Goal: Communication & Community: Answer question/provide support

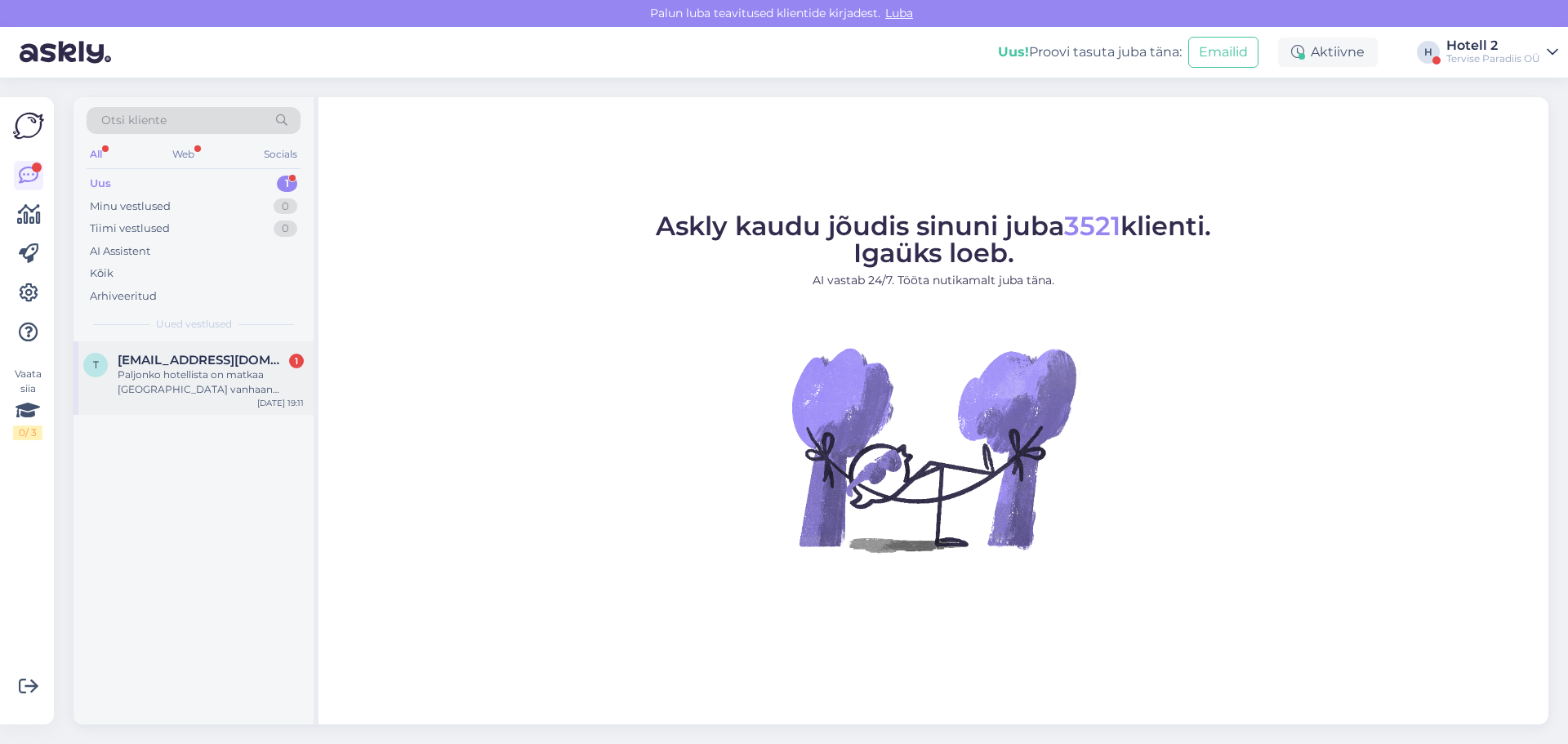
click at [256, 406] on div "t [EMAIL_ADDRESS][DOMAIN_NAME] 1 Paljonko hotellista on matkaa [GEOGRAPHIC_DATA…" at bounding box center [193, 379] width 240 height 74
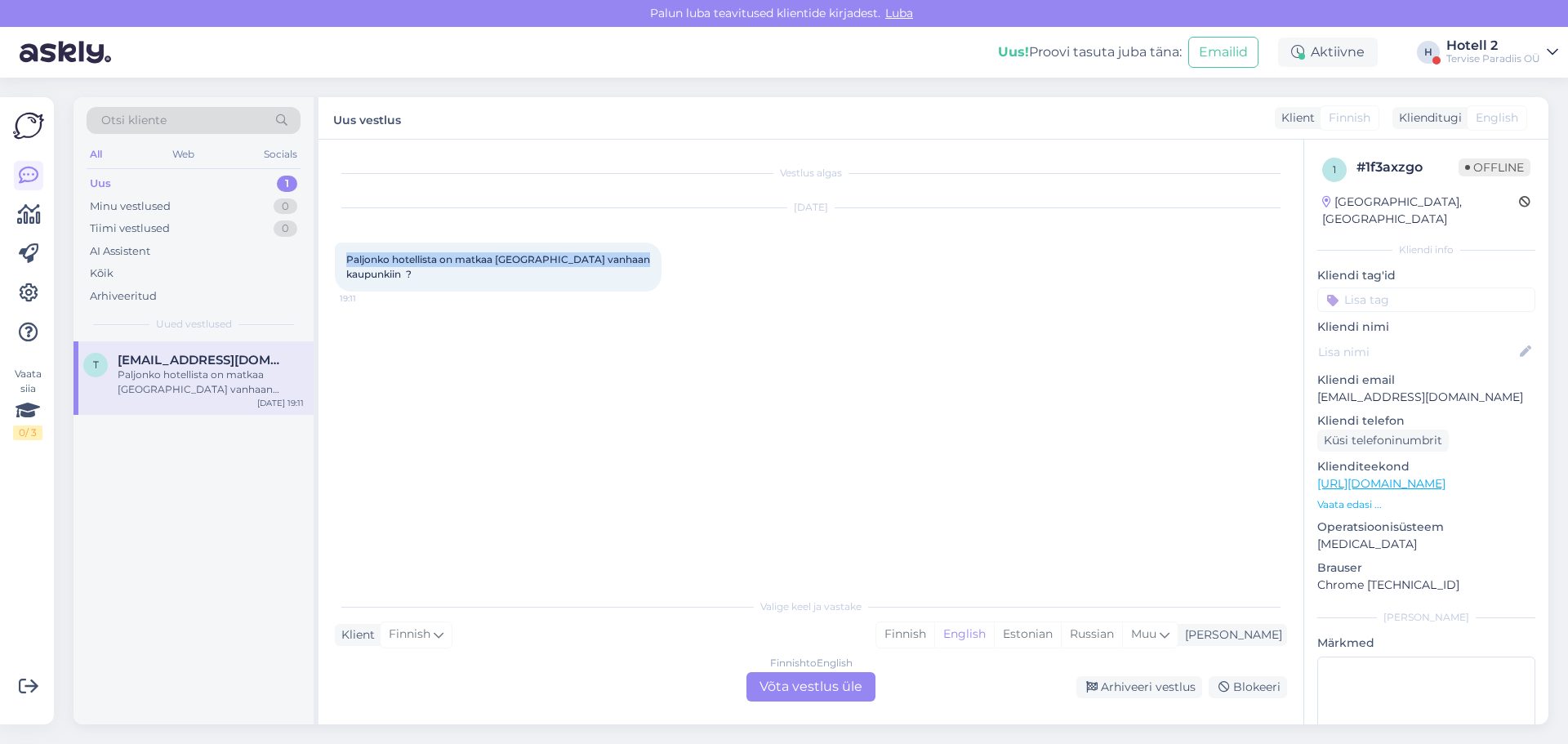
drag, startPoint x: 637, startPoint y: 260, endPoint x: 344, endPoint y: 237, distance: 293.9
click at [344, 237] on div "[DATE] [GEOGRAPHIC_DATA] hotellista on matkaa [GEOGRAPHIC_DATA] vanhaan kaupunk…" at bounding box center [812, 250] width 953 height 120
copy span "Paljonko hotellista on matkaa [GEOGRAPHIC_DATA] vanhaan kaupunkiin"
click at [829, 692] on div "Finnish to English Võta vestlus üle" at bounding box center [811, 686] width 129 height 29
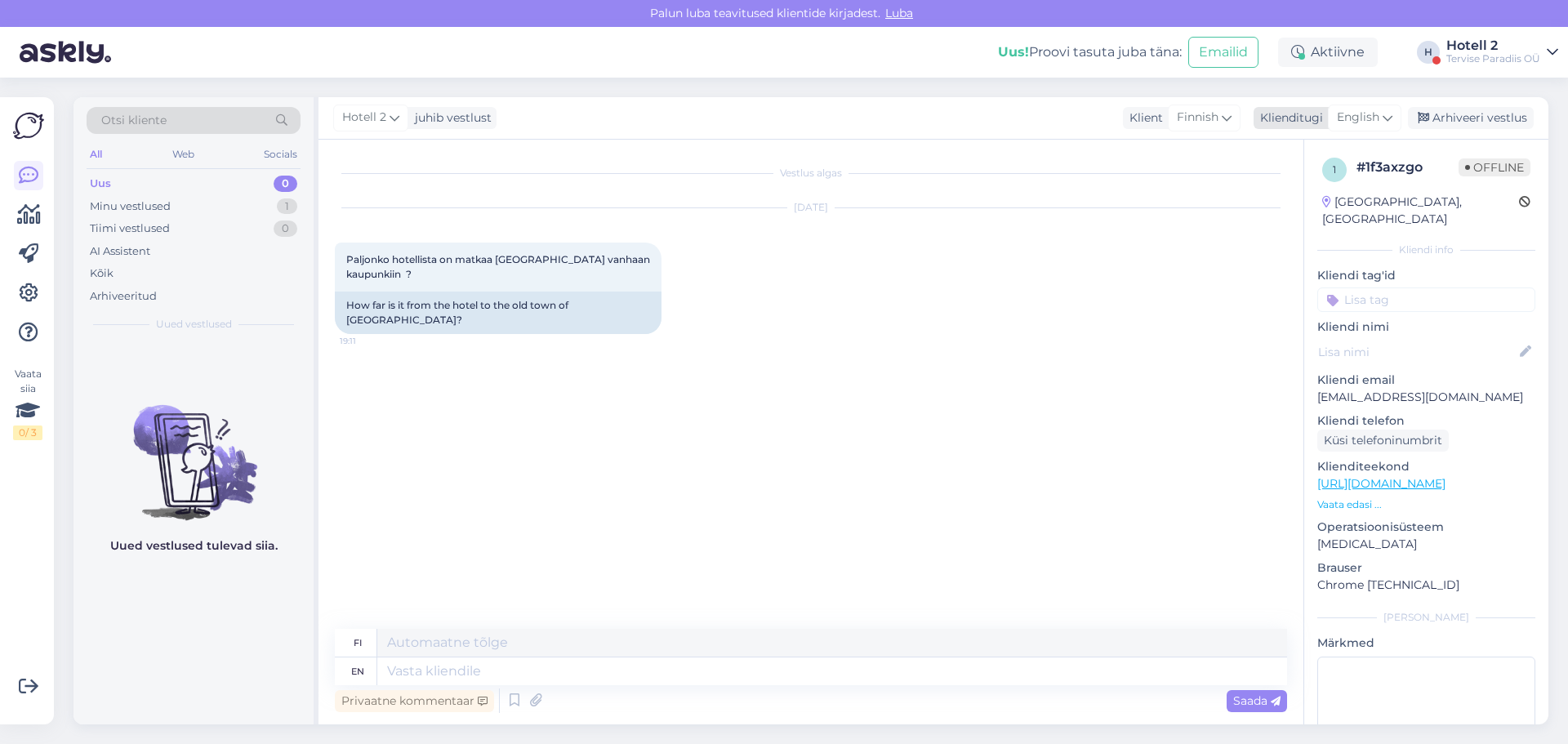
click at [1387, 120] on icon at bounding box center [1388, 118] width 10 height 18
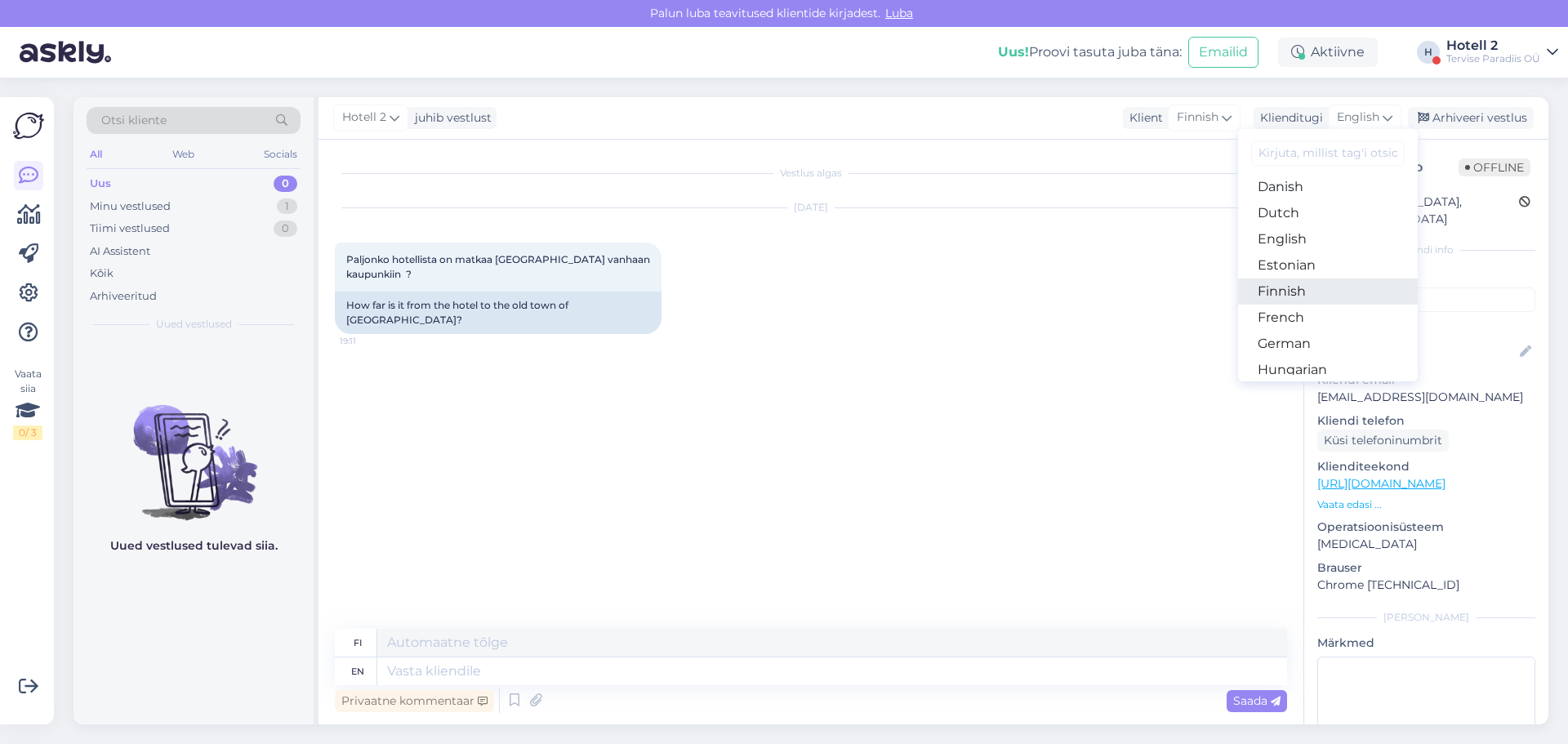
scroll to position [163, 0]
click at [1308, 236] on link "Estonian" at bounding box center [1328, 236] width 180 height 26
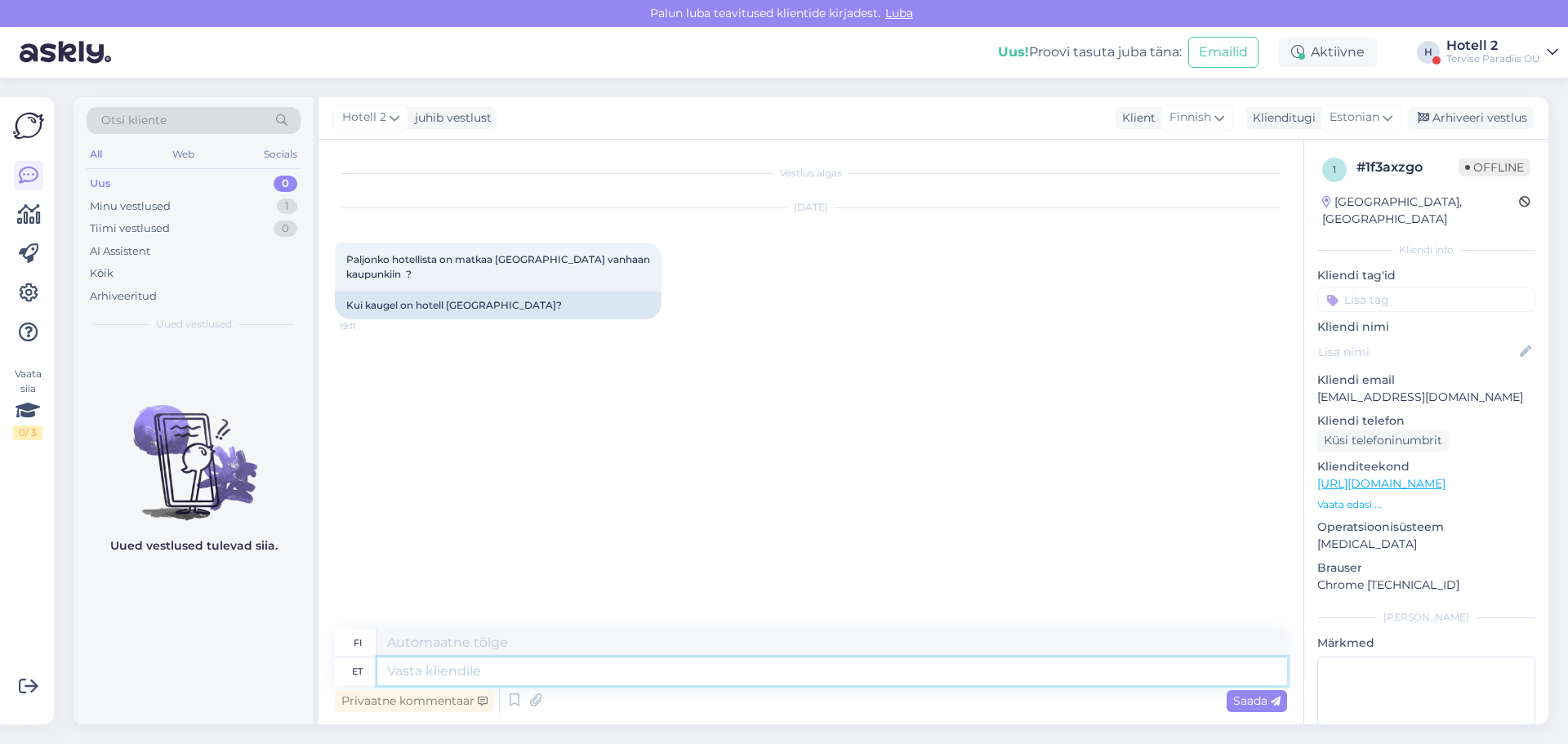
click at [581, 660] on textarea at bounding box center [832, 671] width 910 height 28
type textarea "Umbes"
type textarea "Noin"
type textarea "Umbes 1,8"
type textarea "Noin 1,"
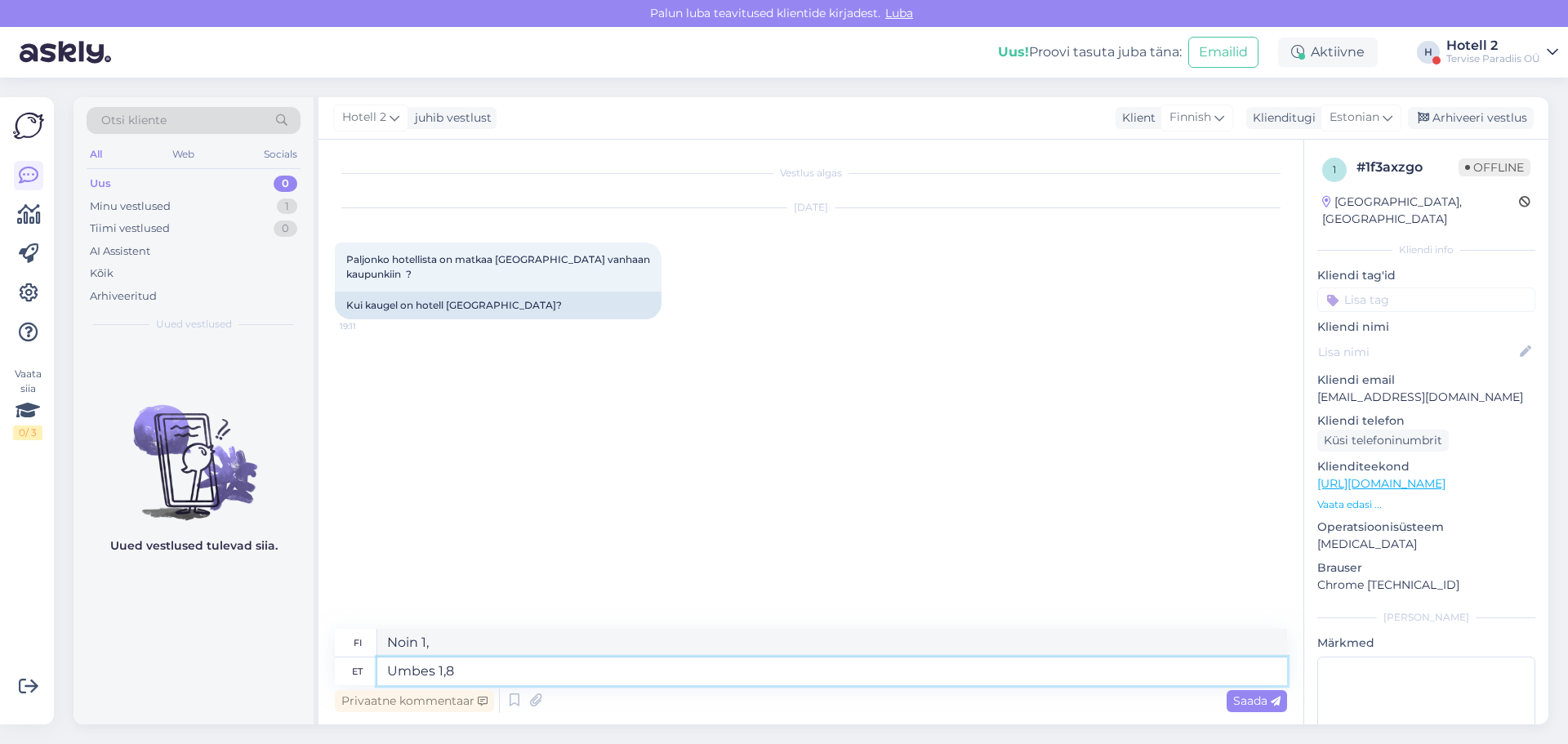
type textarea "Umbes 1,8 k"
type textarea "Noin 1,8"
type textarea "Umbes 1,8 kilomeetr"
type textarea "Noin 1,8 kilometriä"
type textarea "Umbes 1,8 kilomeetrit ehk"
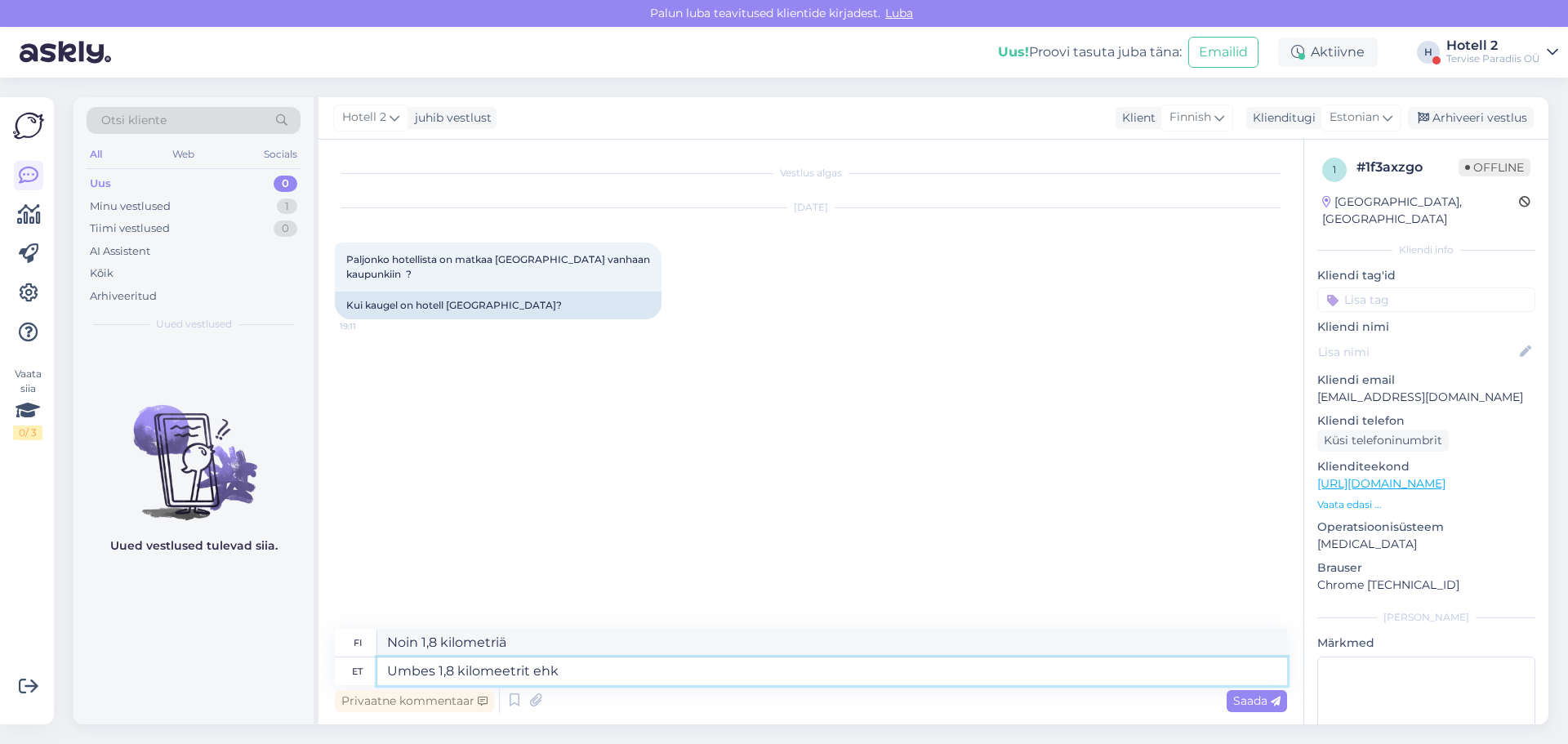
type textarea "Noin 1,8 kilometriä tai"
type textarea "Umbes 1,8 kilomeetrit ehk natuke al"
type textarea "Noin 1,8 kilometriä tai vähän"
type textarea "Umbes 1,8 kilomeetrit ehk natuke alla"
type textarea "Noin 1,8 kilometriä tai hieman vähemmän"
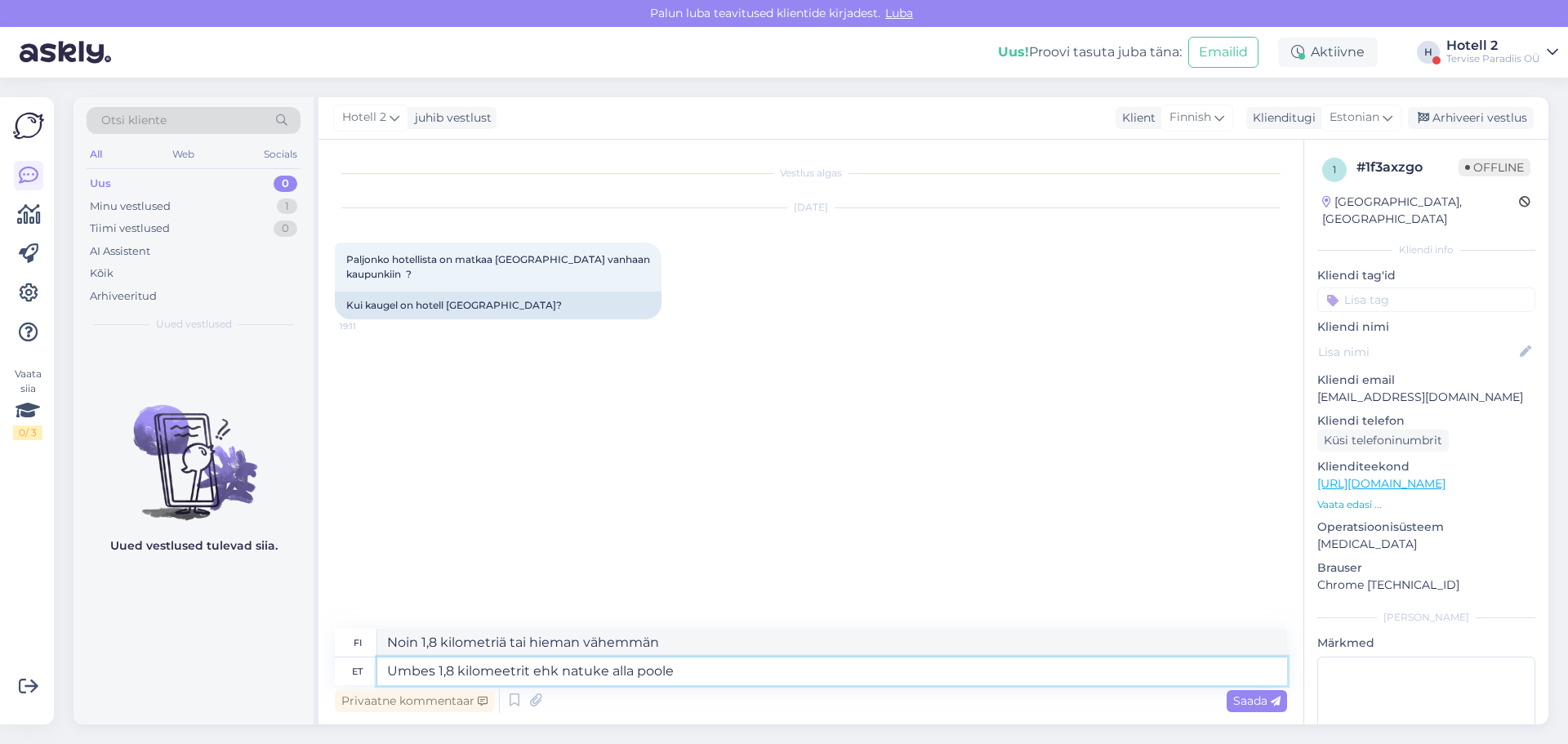
type textarea "Umbes 1,8 kilomeetrit ehk natuke alla poole t"
type textarea "Noin 1,8 kilometriä eli hieman alle puolet"
type textarea "Umbes 1,8 kilomeetrit ehk natuke alla poole tunni"
type textarea "Noin 1,8 kilometriä eli hieman alle puoli tuntia"
type textarea "Umbes 1,8 kilomeetrit ehk natuke alla poole tunni kõndida."
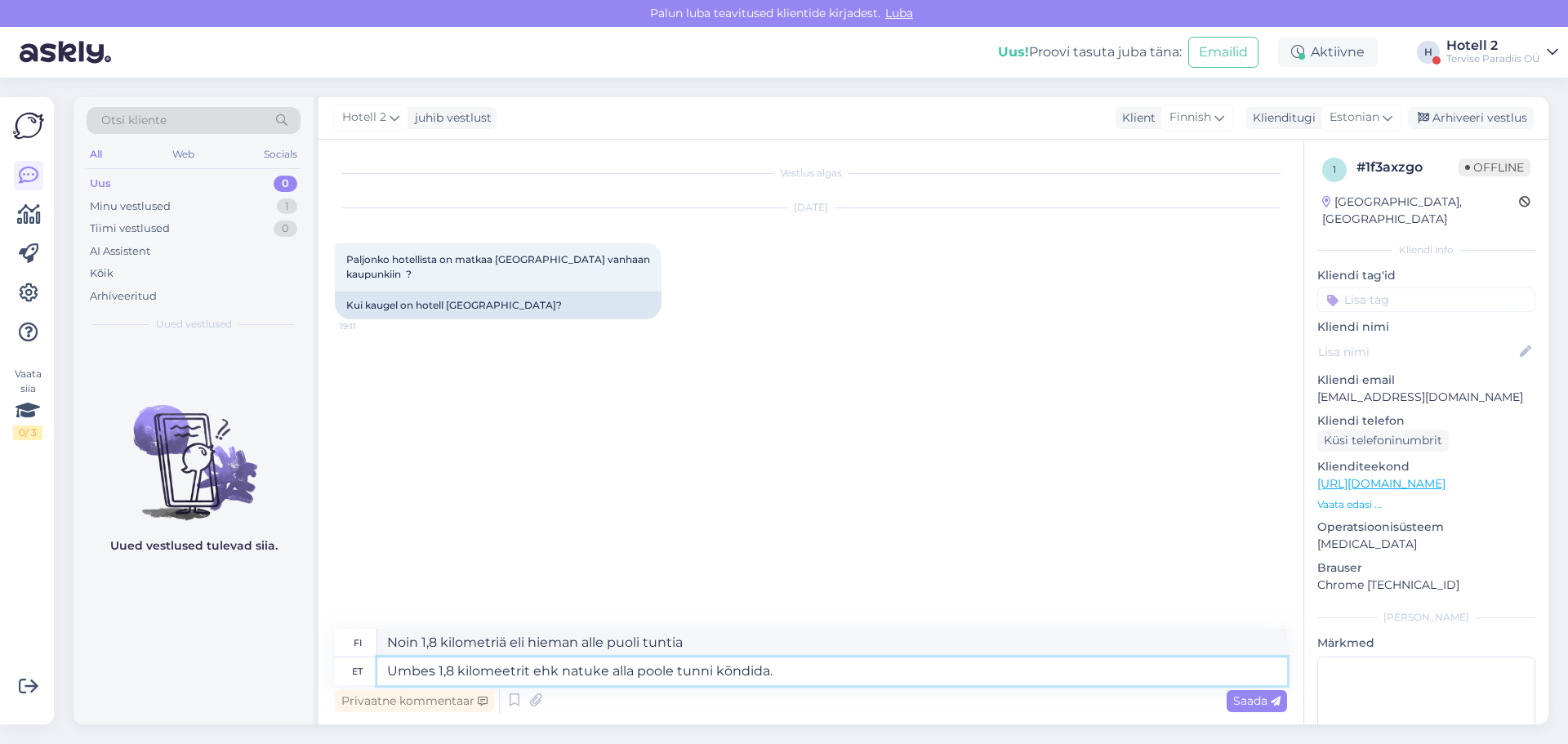
type textarea "Noin 1,8 kilometriä eli hieman alle puoli tuntia kävelyä."
type textarea "Umbes 1,8 kilomeetrit ehk natuke alla pool"
type textarea "Noin 1,8 kilometriä eli hieman alle puoli tuntia"
type textarea "Umbes 1,8 kilomeetrit ehk natuke alla"
type textarea "Noin 1,8 kilometriä eli hieman alle puolet"
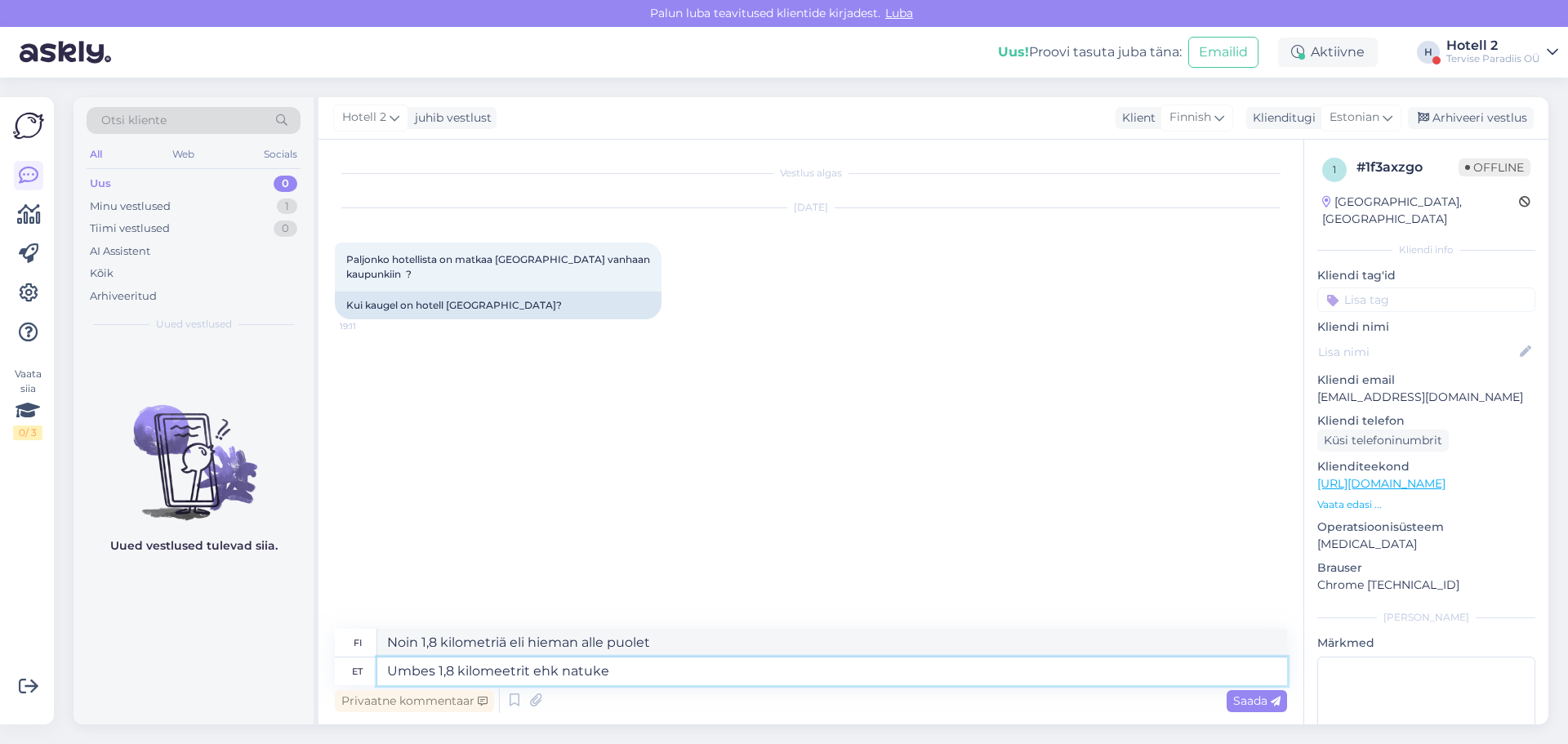
type textarea "Umbes 1,8 kilomeetrit ehk natuk"
type textarea "Noin 1,8 kilometriä tai hieman vähemmän"
type textarea "Umbes 1,8 kilomeetrit ehk n"
type textarea "Noin 1,8 kilometriä tai vähän"
type textarea "Umbes 1,8 kilomeetrit eh"
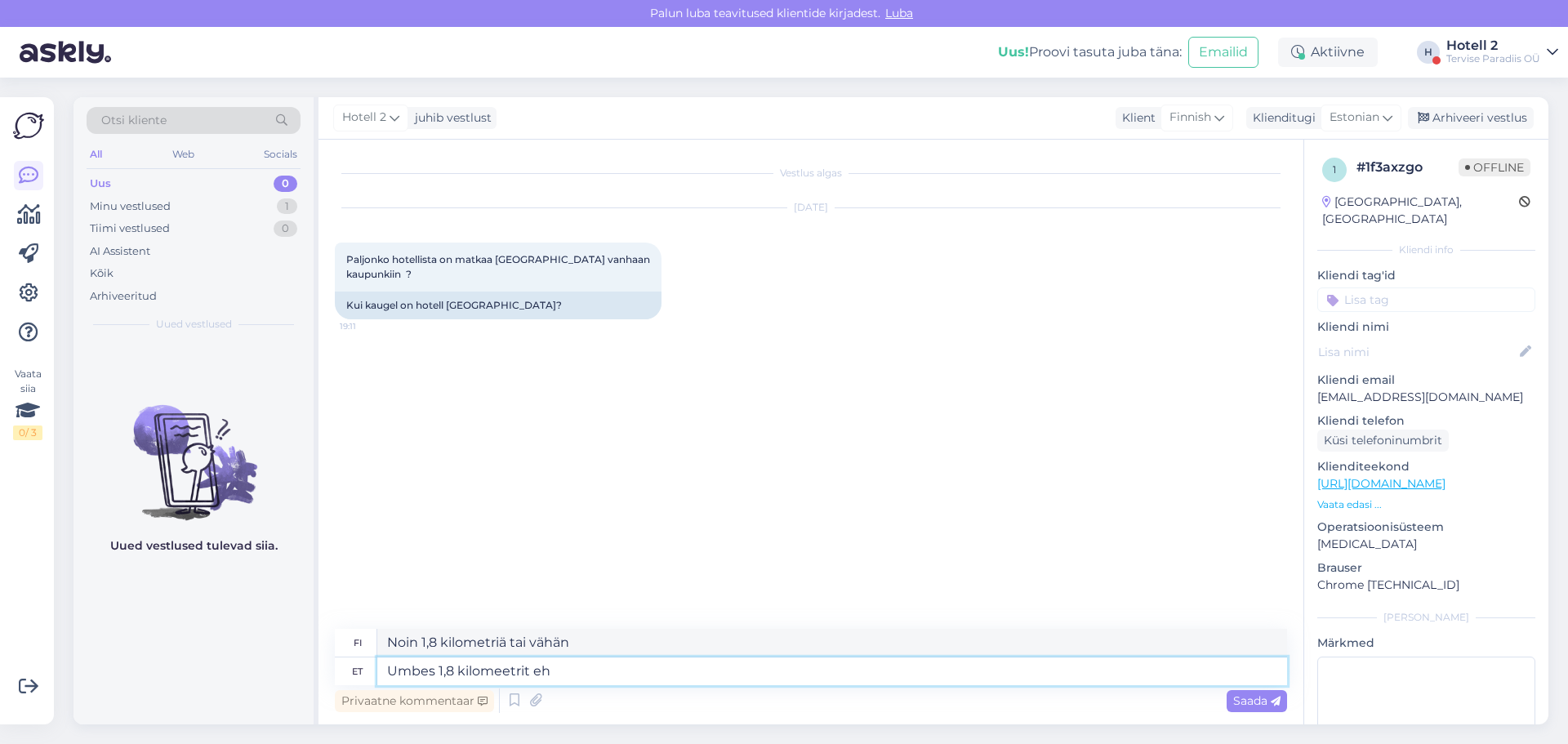
type textarea "Noin 1,8 kilometriä tai"
type textarea "Umbes 1,8 kilomeetrit"
type textarea "Noin 1,8 kilometriä"
type textarea "Umbes 1,8 kilomeetrit."
type textarea "Noin 1,8 kilometriä."
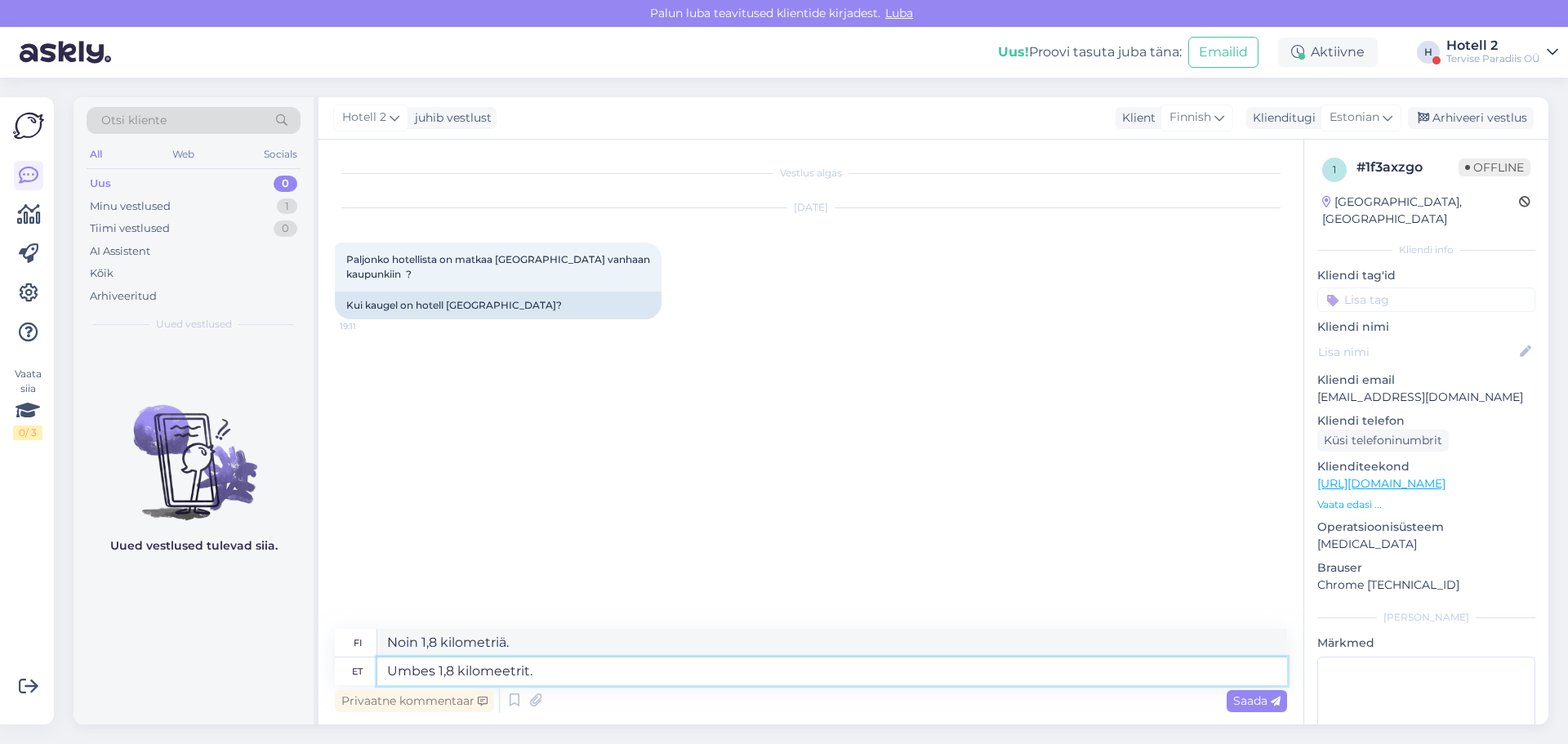
click at [389, 670] on textarea "Umbes 1,8 kilomeetrit." at bounding box center [832, 671] width 910 height 28
type textarea "Tere! Umbes 1,8 kilomeetrit."
type textarea "Hei! Noin 1,8 kilometriä."
type textarea "Tere! Vanalinn on Umbes 1,8 kilomeetrit."
type textarea "Hei! [GEOGRAPHIC_DATA] on noin 1,8 kilometrin päässä."
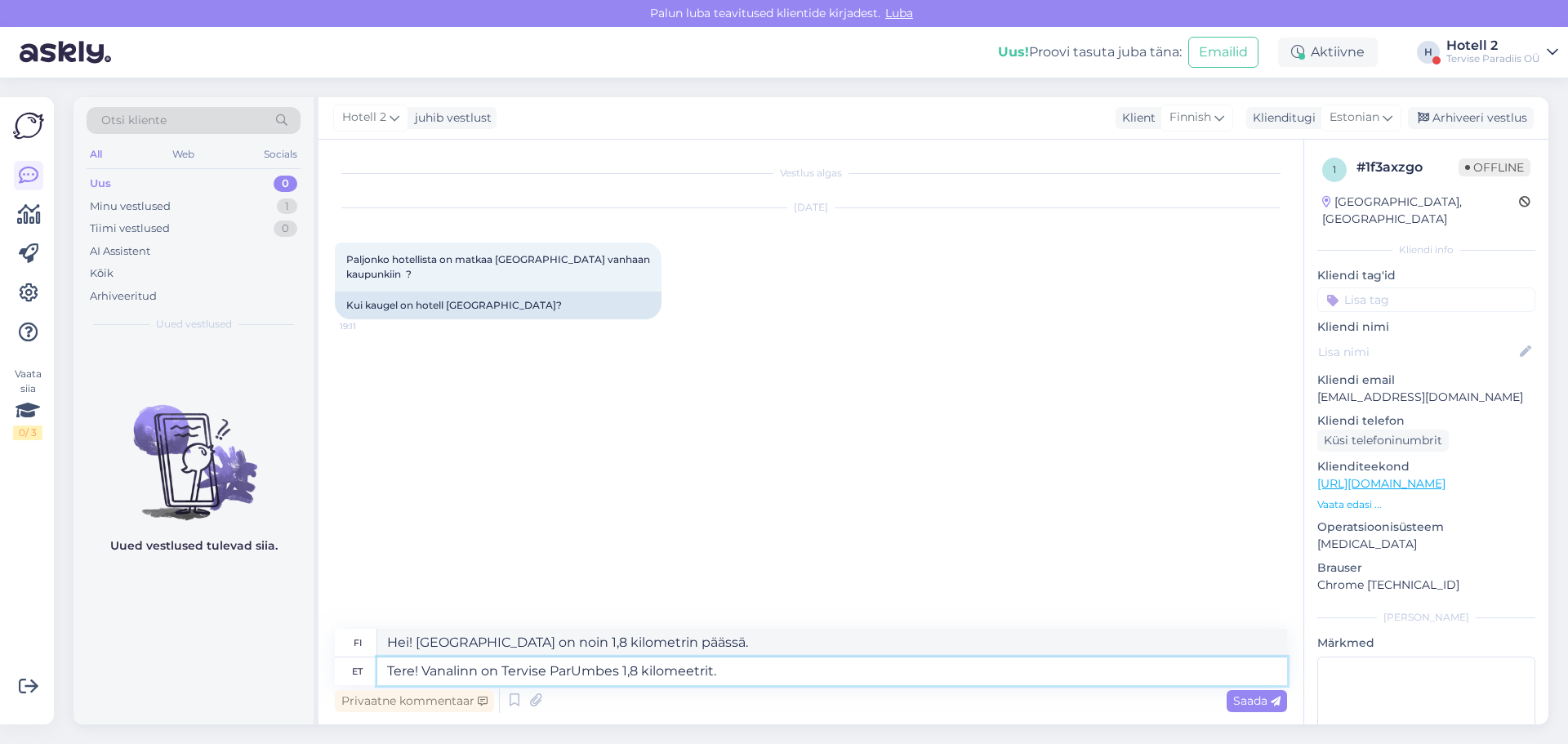
type textarea "Tere! Vanalinn on Tervise ParaUmbes 1,8 kilomeetrit."
type textarea "Hei! [GEOGRAPHIC_DATA] on noin 1,8 kilometrin päässä [GEOGRAPHIC_DATA]."
type textarea "Tere! Vanalinn on hotellist Umbes 1,8 kilomeetrit."
type textarea "Hei! [GEOGRAPHIC_DATA] on noin 1,8 kilometrin päässä hotellista."
type textarea "Tere! Vanalinn on hotellist umbes 1,8 kilomeetrit."
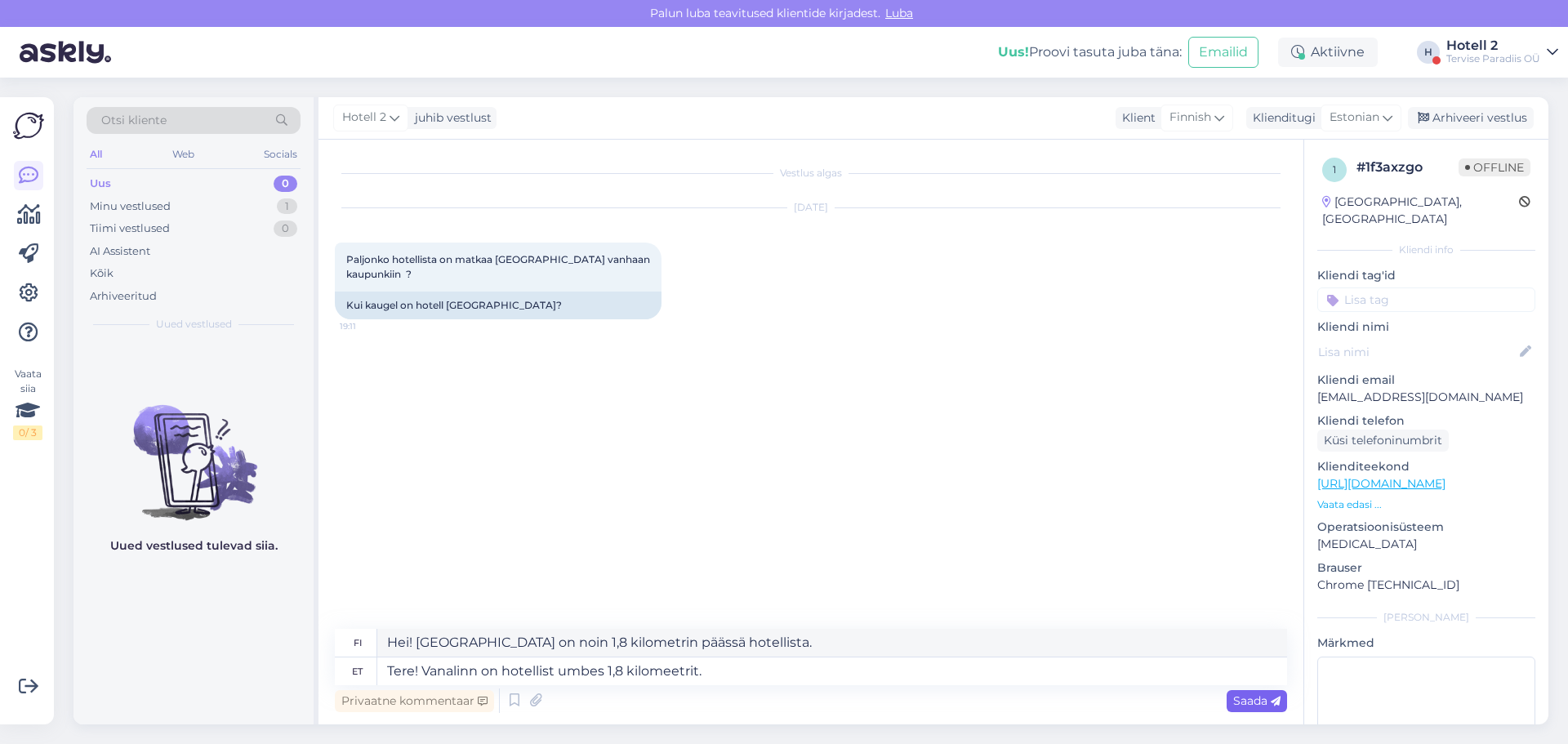
click at [1235, 704] on span "Saada" at bounding box center [1257, 701] width 48 height 15
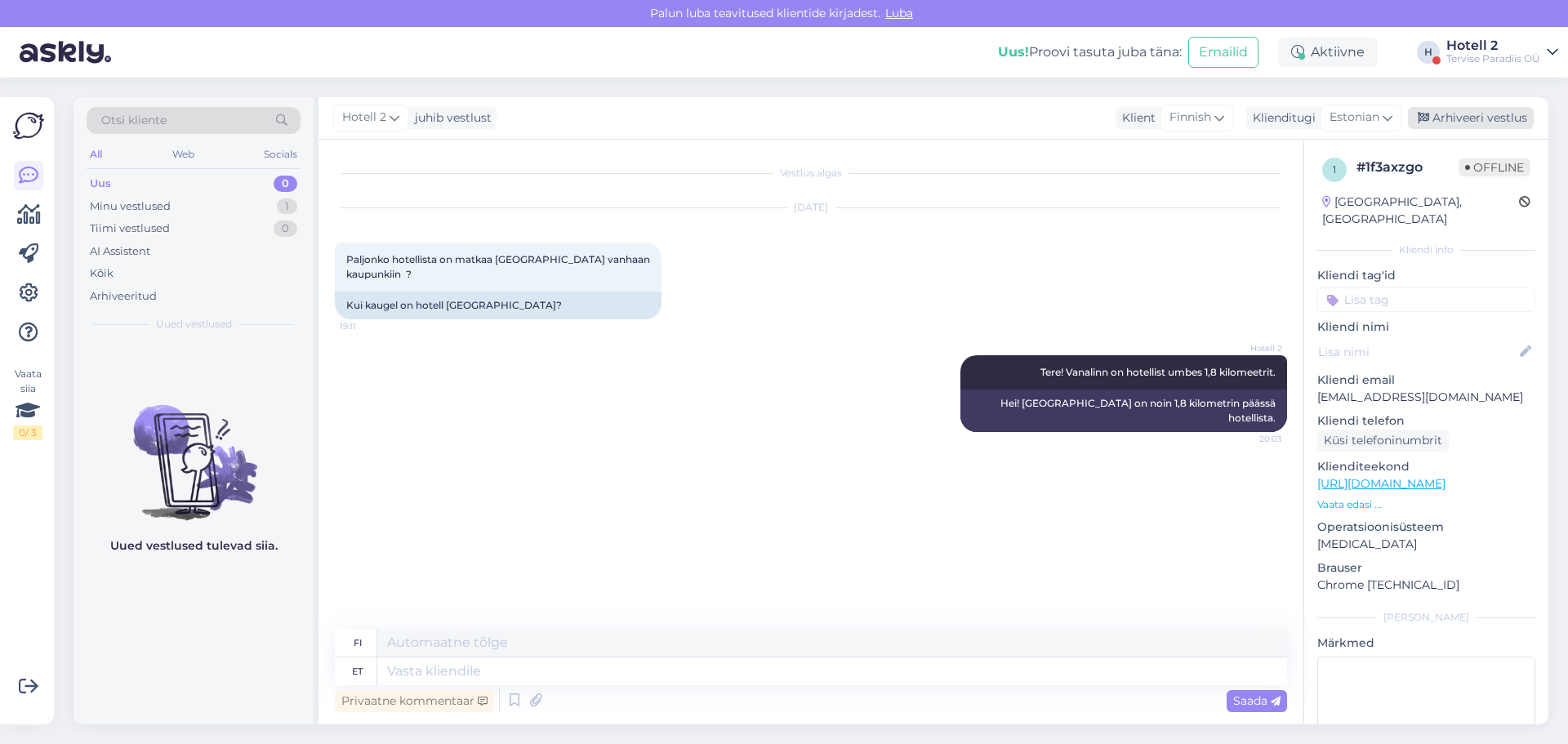
click at [1497, 127] on div "Arhiveeri vestlus" at bounding box center [1471, 118] width 126 height 22
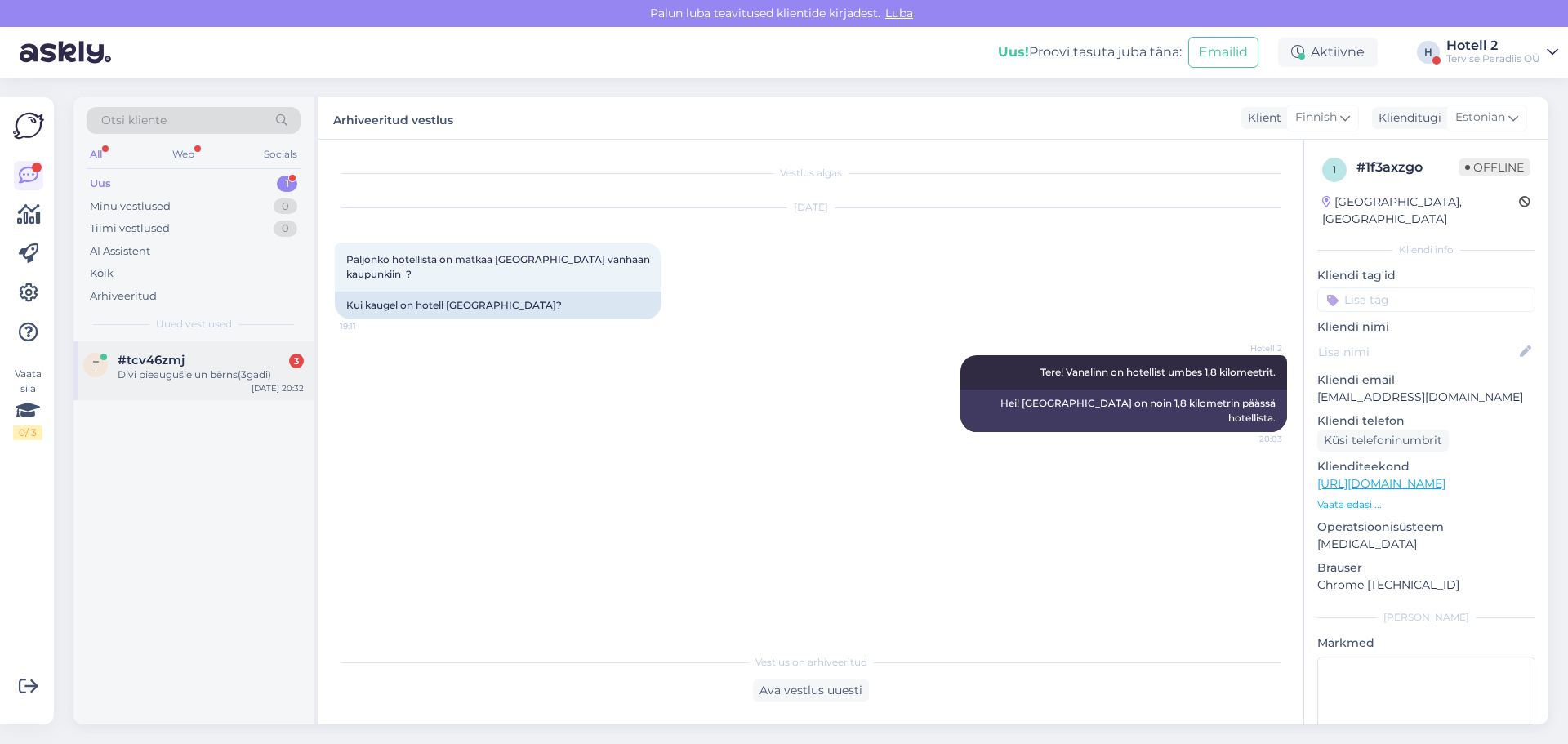
click at [227, 379] on div "Divi pieaugušie un bērns(3gadi)" at bounding box center [211, 375] width 186 height 15
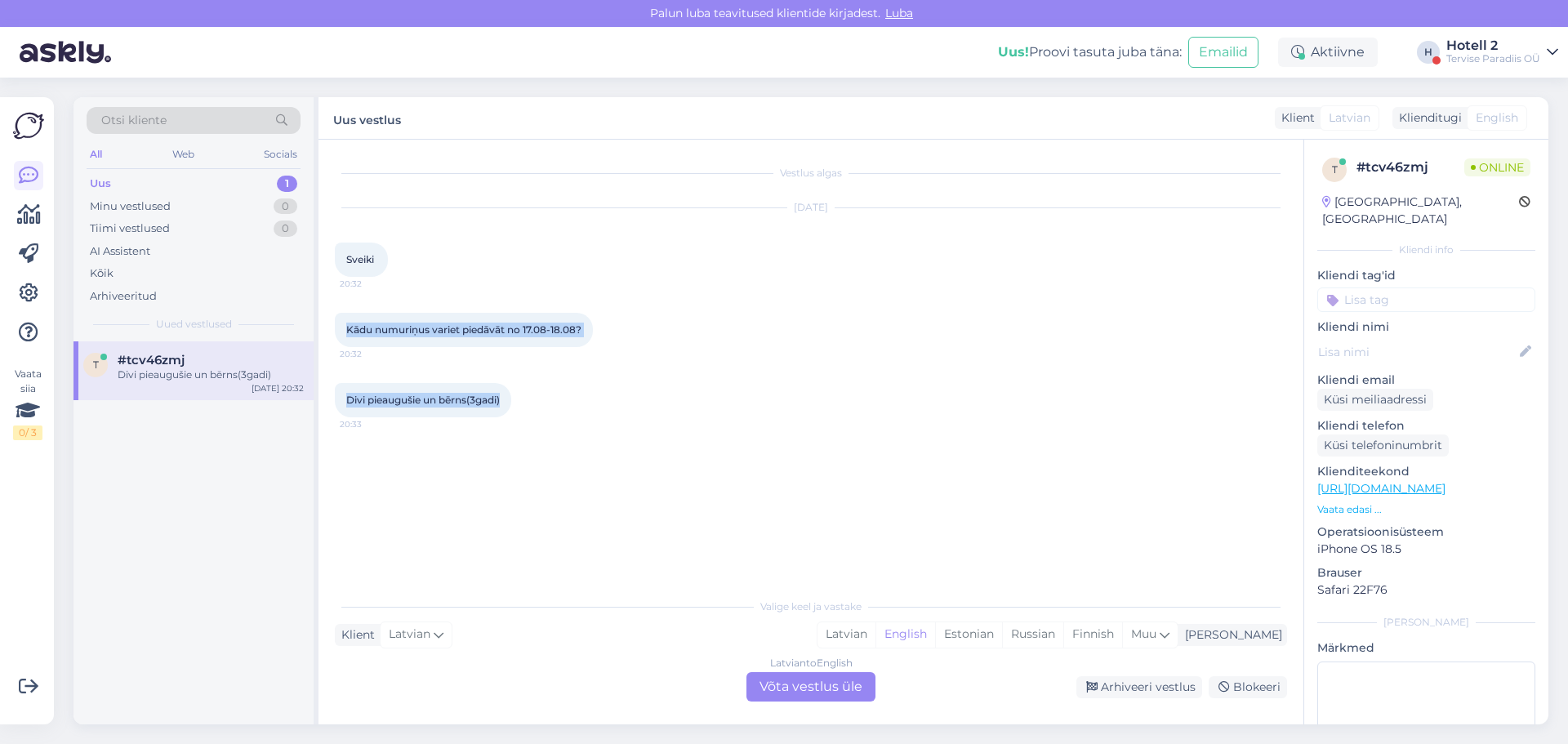
drag, startPoint x: 507, startPoint y: 400, endPoint x: 332, endPoint y: 304, distance: 199.6
click at [332, 304] on div "Vestlus algas [DATE] Sveiki 20:32 Kādu numuriņus variet piedāvāt no 17.08-18.08…" at bounding box center [811, 432] width 985 height 585
copy div "Kādu numuriņus variet piedāvāt no 17.08-18.08? 20:32 Divi pieaugušie un bērns(3…"
click at [808, 685] on div "Latvian to English Võta vestlus üle" at bounding box center [811, 686] width 129 height 29
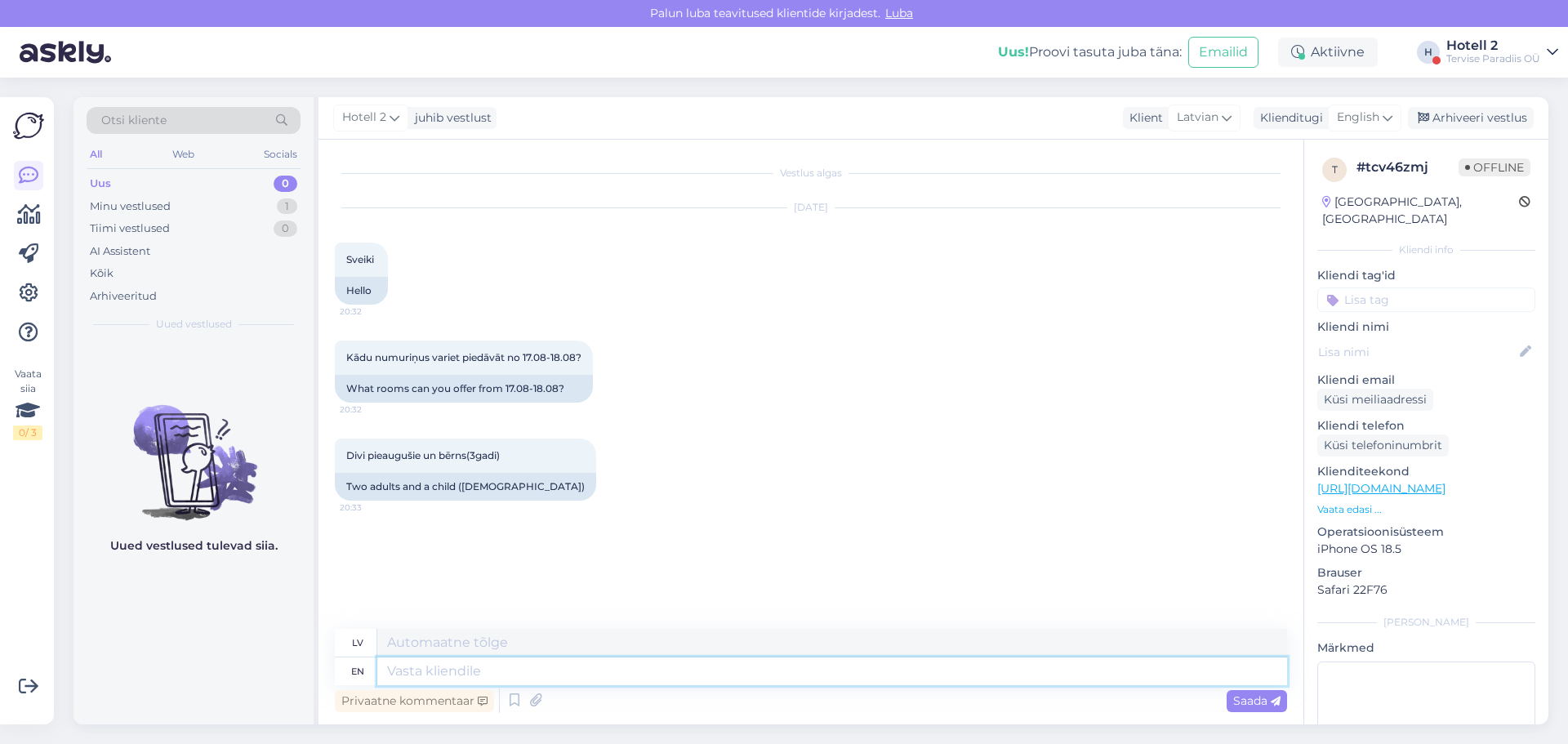
click at [537, 663] on textarea at bounding box center [832, 671] width 910 height 28
type textarea "H"
click at [1372, 110] on span "English" at bounding box center [1358, 118] width 43 height 18
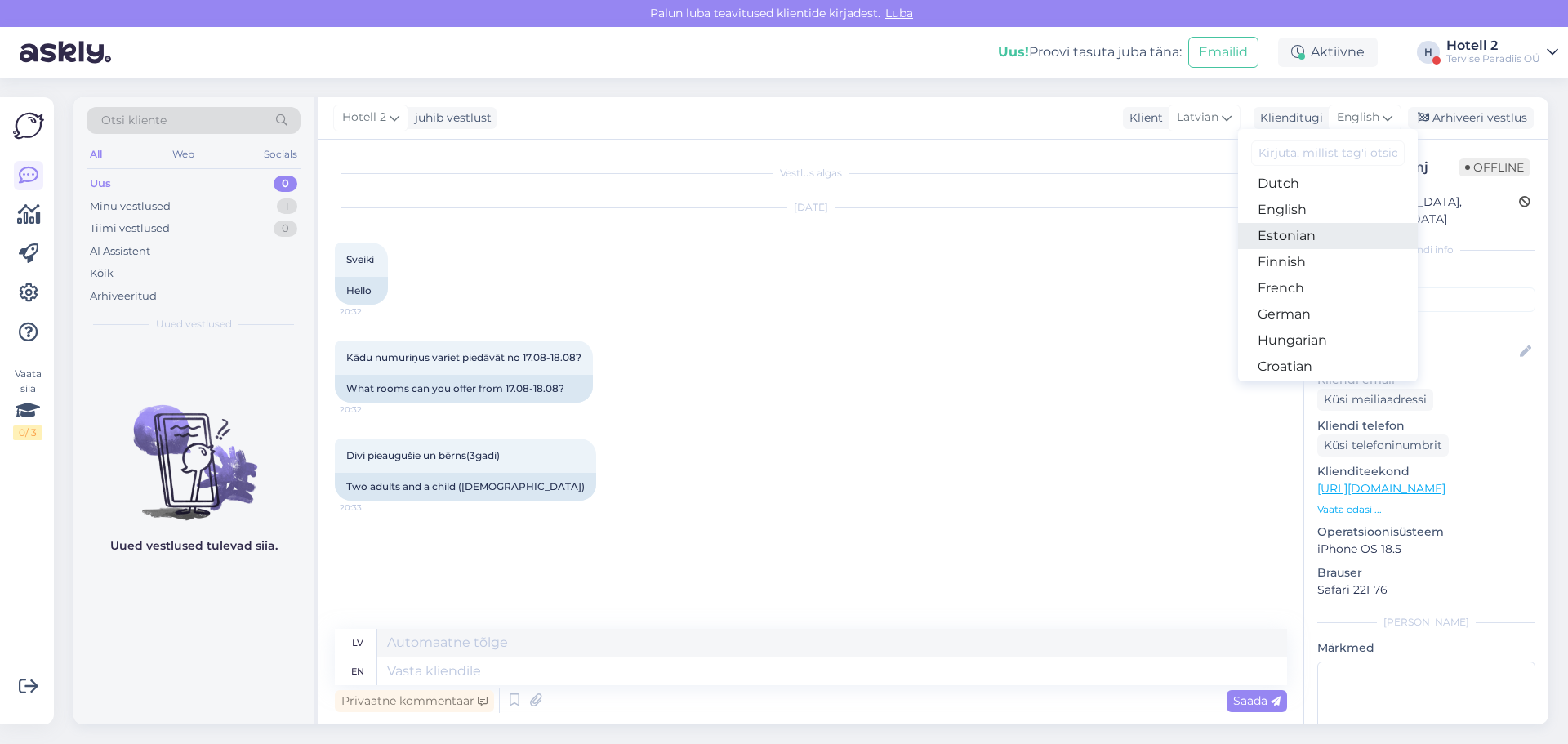
click at [1320, 242] on link "Estonian" at bounding box center [1328, 236] width 180 height 26
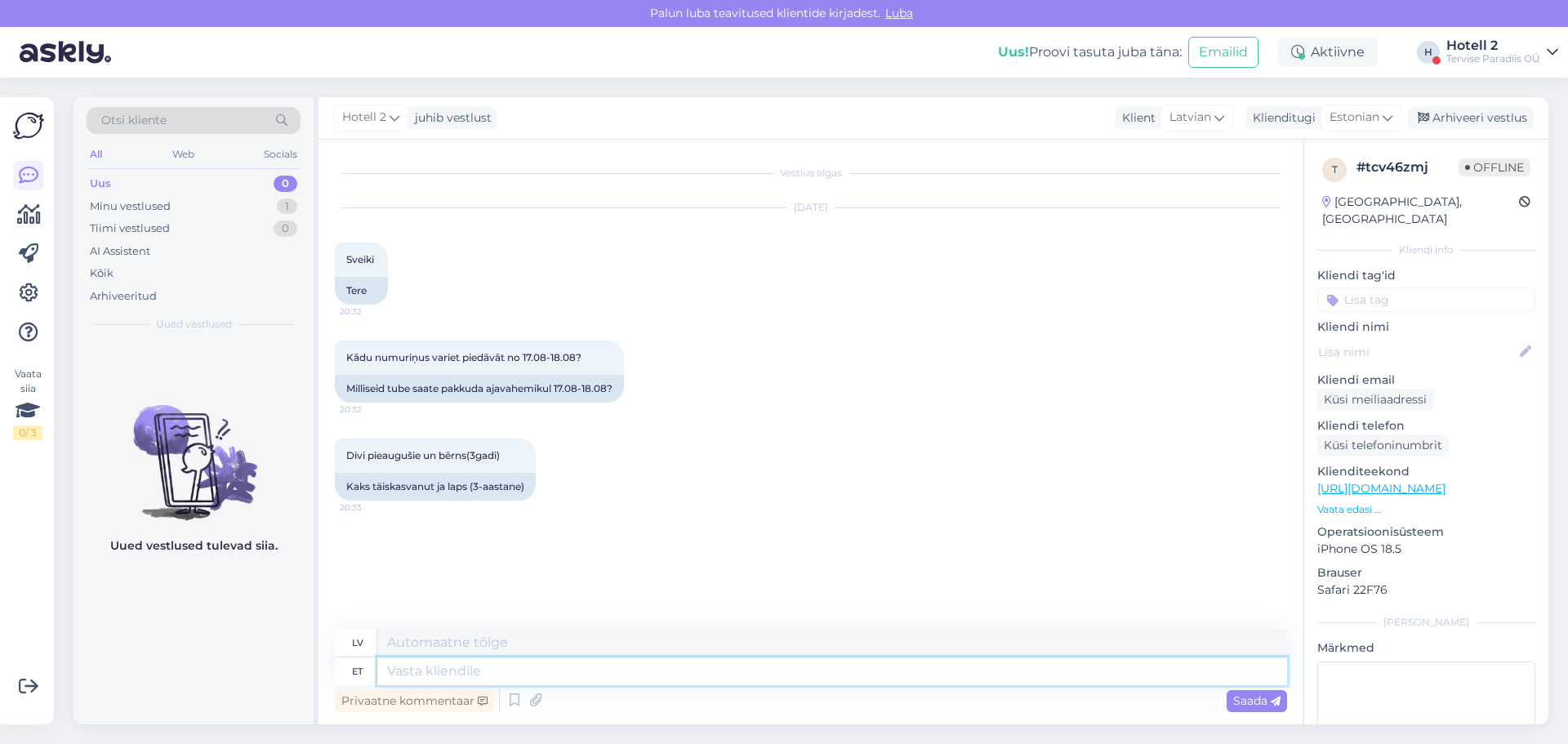
click at [548, 672] on textarea at bounding box center [832, 671] width 910 height 28
type textarea "tere!"
type textarea "Sveiki!"
type textarea "t"
type textarea "Tere! 17"
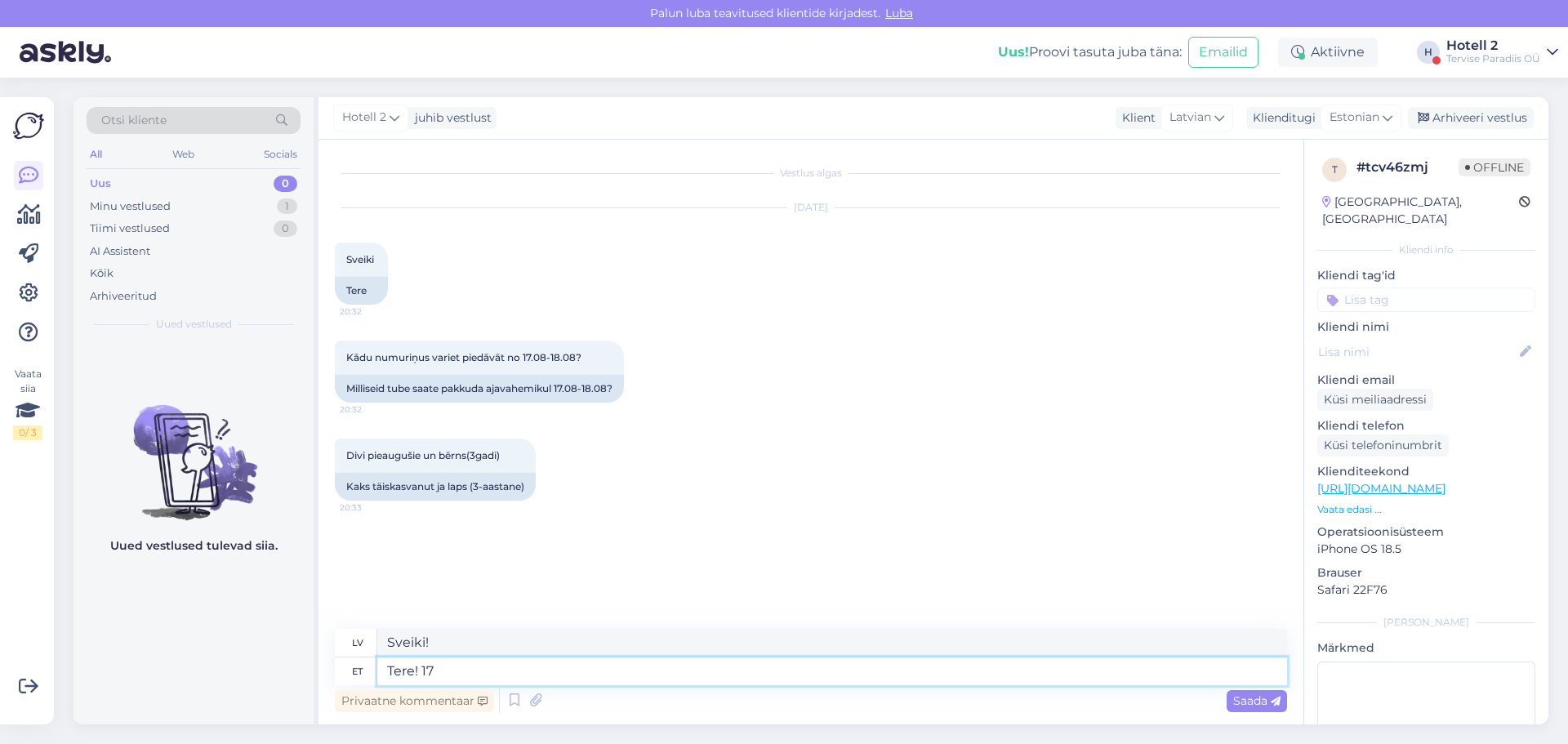
type textarea "Sveiki! 17-"
type textarea "Tere! 17.08-"
type textarea "Sveiki! 17.08-"
type textarea "Tere! 17.08-18.08"
type textarea "Sveiki! 17.08-18.08"
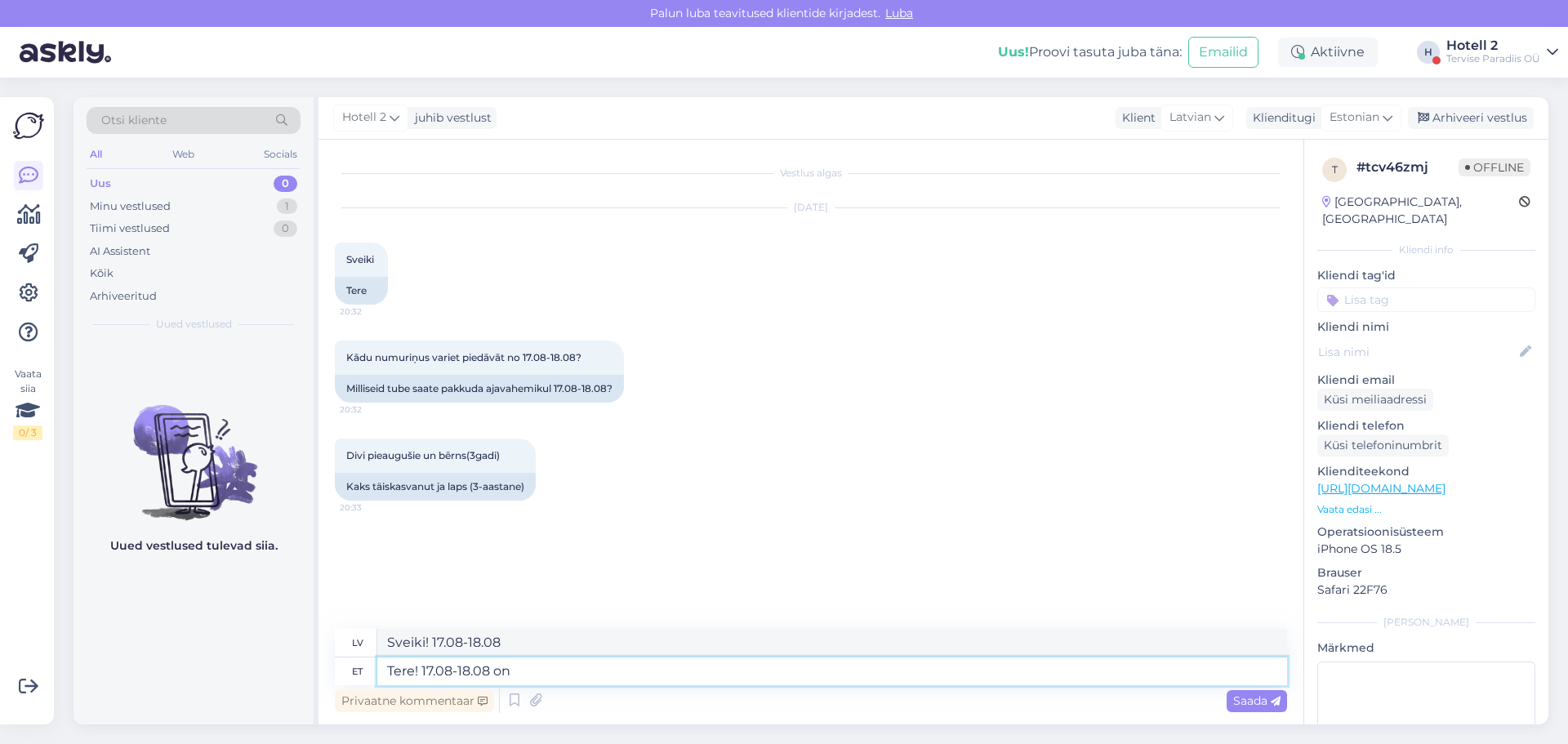
type textarea "Tere! 17.08-18.08 on m"
type textarea "Sveiki! 17.08-18.08 ir"
type textarea "Tere! 17.08-18.08 on meil"
type textarea "Sveiki! Mums ir 17.08-18.08"
type textarea "Tere! 17.08-18.08 on meil double"
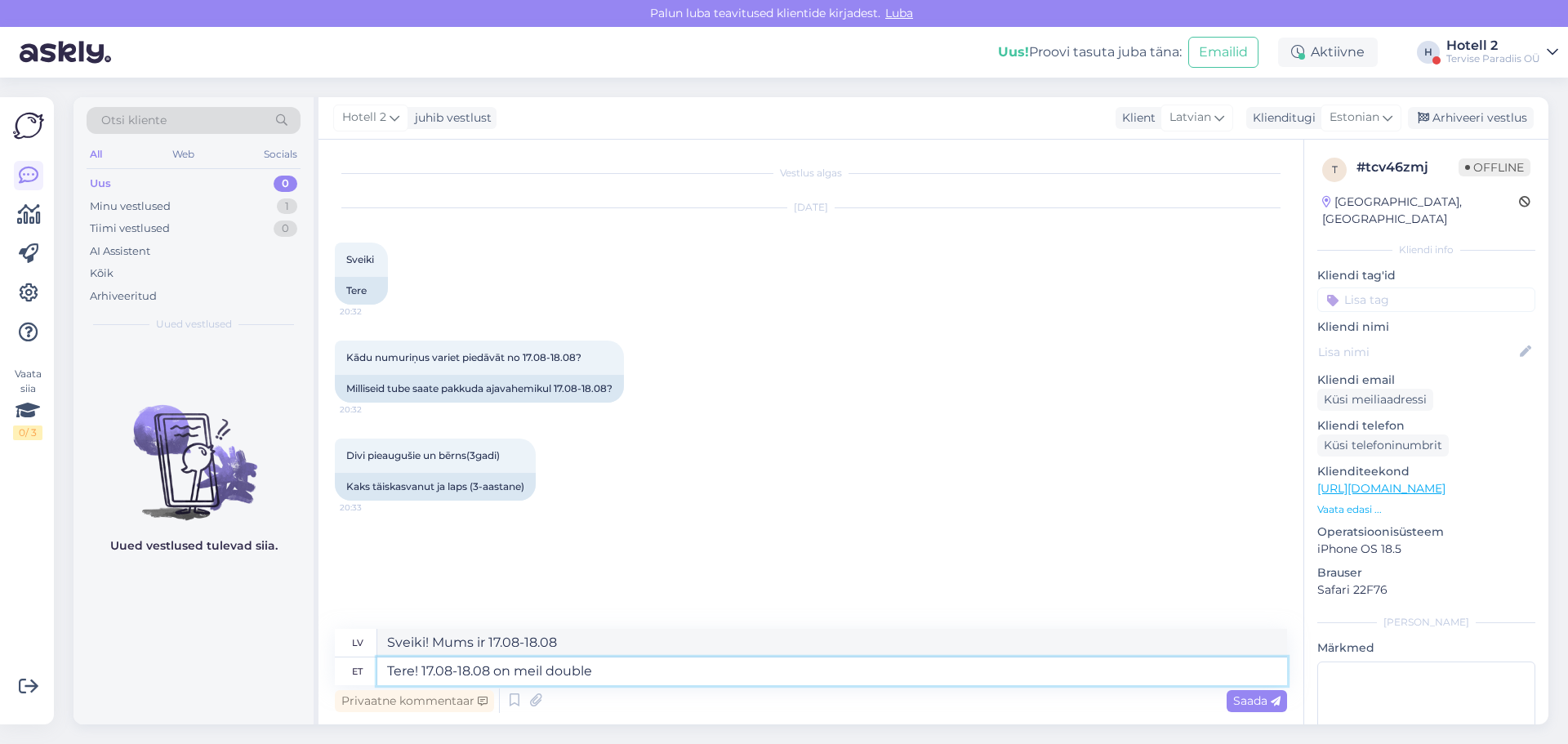
type textarea "Sveiki! Mums ir dubultā rezervācija 17.08-18.08"
type textarea "Tere! 17.08-18.08 on meil double"
click at [1397, 119] on div "Estonian" at bounding box center [1361, 117] width 81 height 26
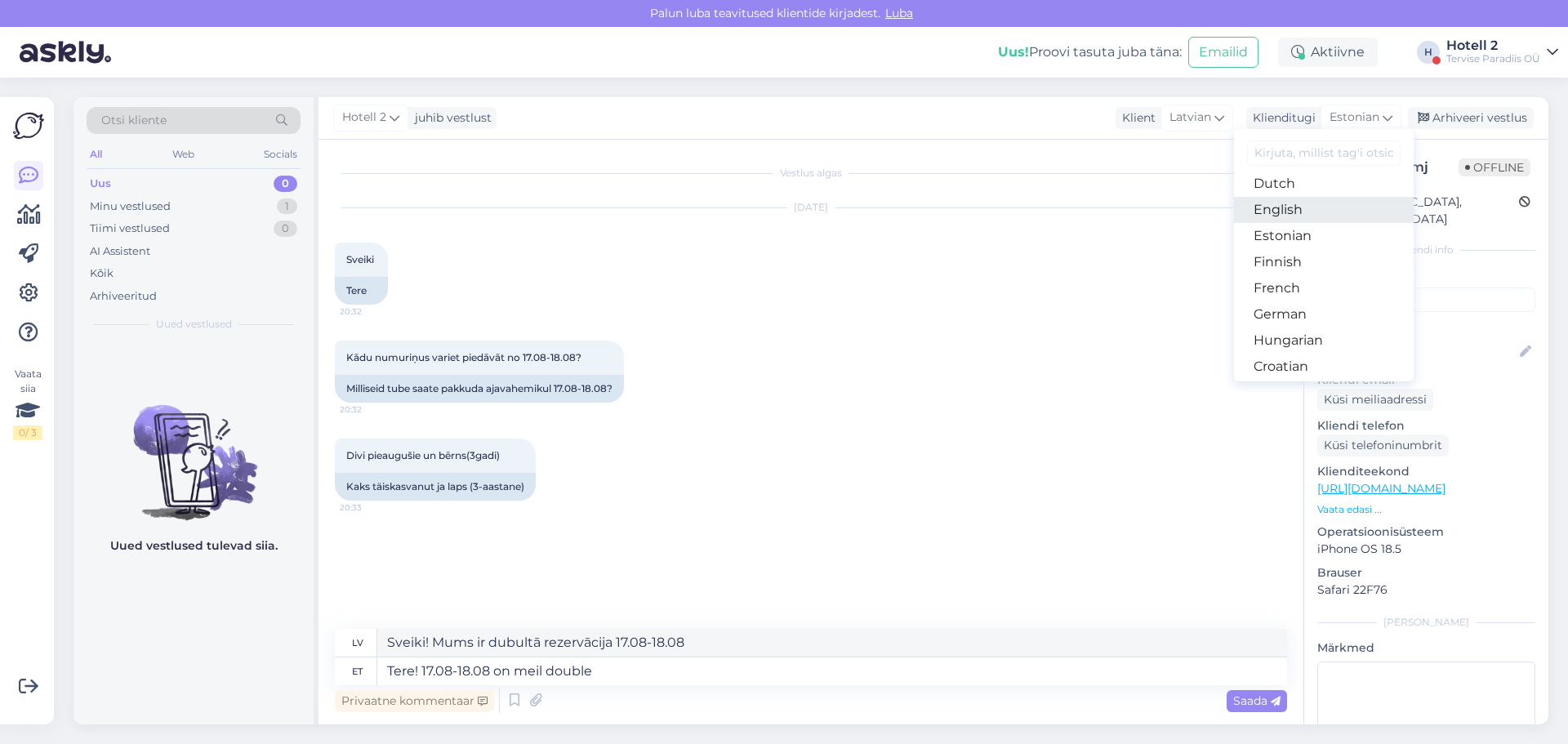
click at [1309, 207] on link "English" at bounding box center [1324, 210] width 180 height 26
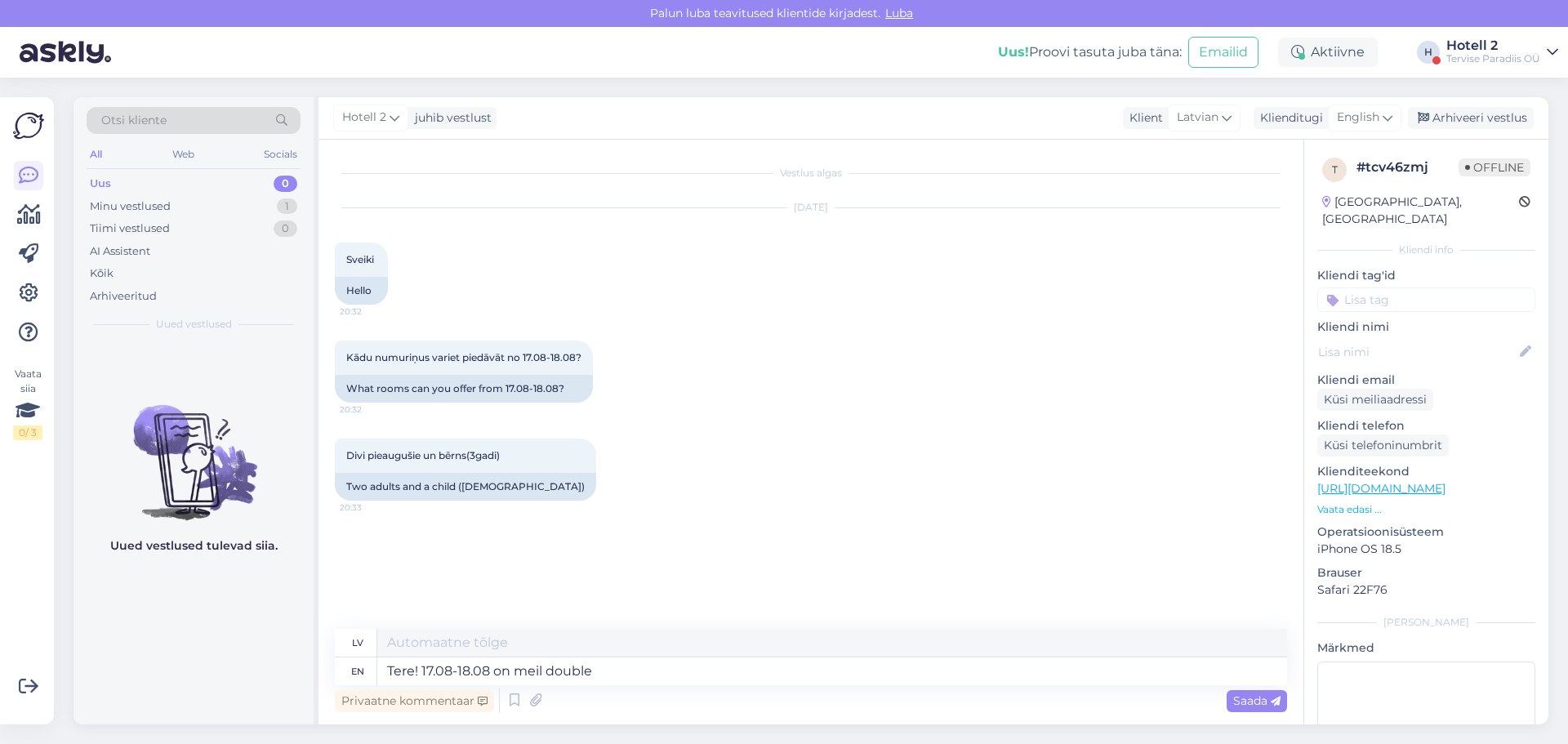
type textarea "Labdien! 17.08-18.08 uz meil double"
drag, startPoint x: 615, startPoint y: 671, endPoint x: 341, endPoint y: 675, distance: 274.0
click at [341, 675] on div "en Tere! 17.08-18.08 on meil double" at bounding box center [812, 671] width 953 height 28
type textarea "Hello!"
type textarea "Sveiki!"
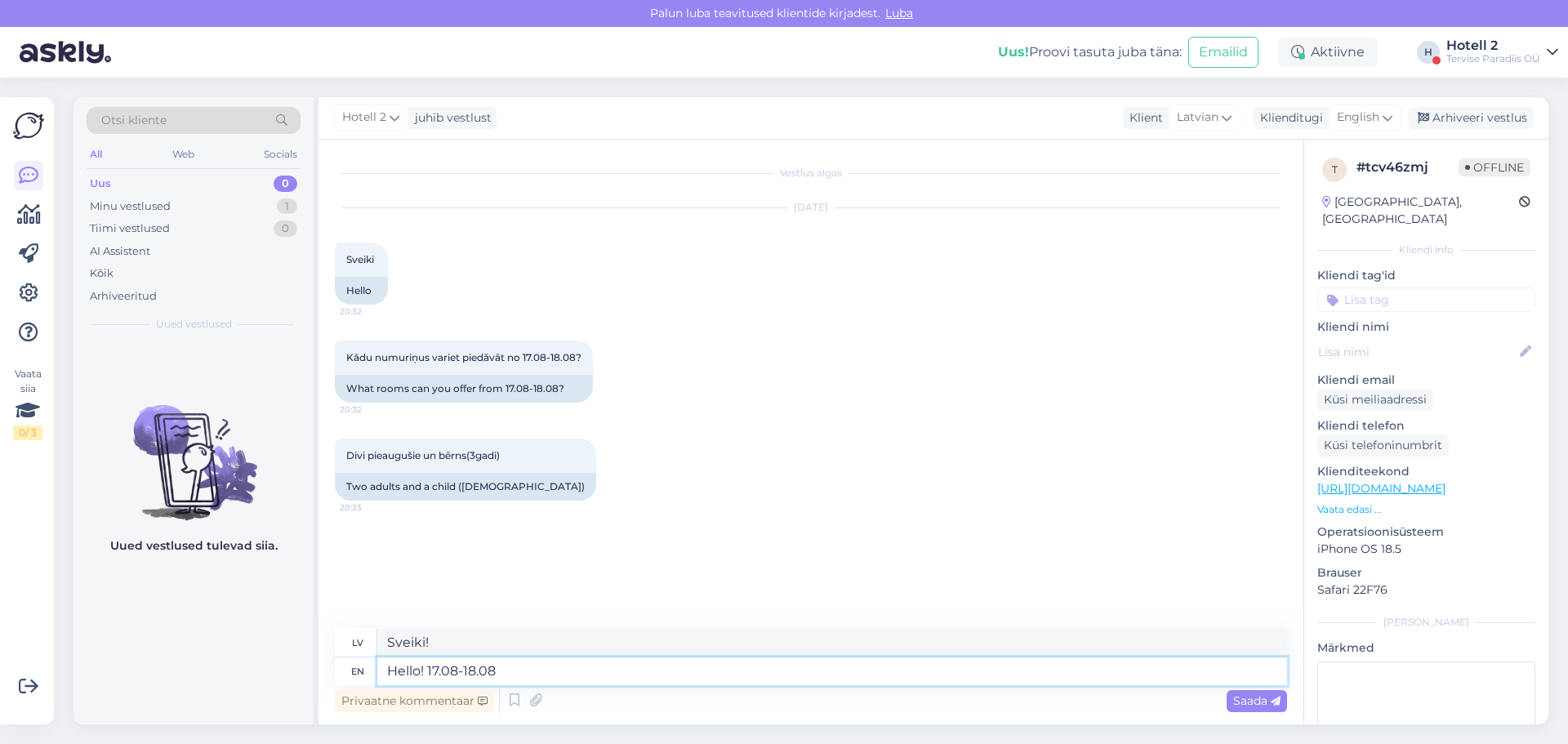
type textarea "Hello! 17.08-18.08"
type textarea "Sveiki! 17.08-18.08"
type textarea "Hello! 17.08-18.08 we h"
type textarea "Sveiki! 17.08-18.08 mēs"
type textarea "Hello! 17.08-18.08 we have"
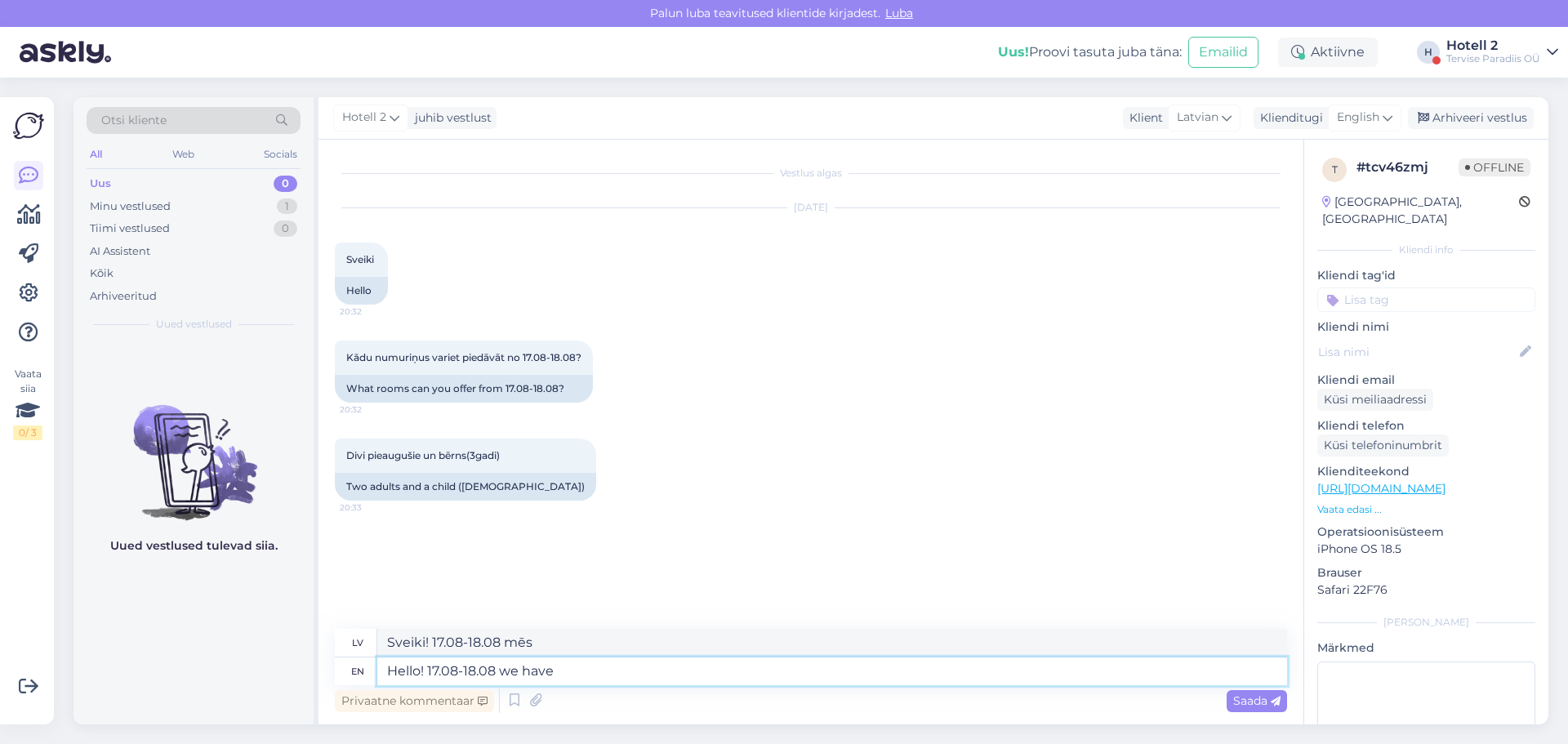
type textarea "Sveiki! 17.08-18.08 mums ir"
type textarea "Hello! 17.08-18.08 we have double r"
type textarea "Sveiki! 17.08-18.08 mums ir dubultā"
type textarea "Hello! 17.08-18.08 we have double rooms"
type textarea "Sveiki! 17.08-18.08 mums ir divvietīgas istabas"
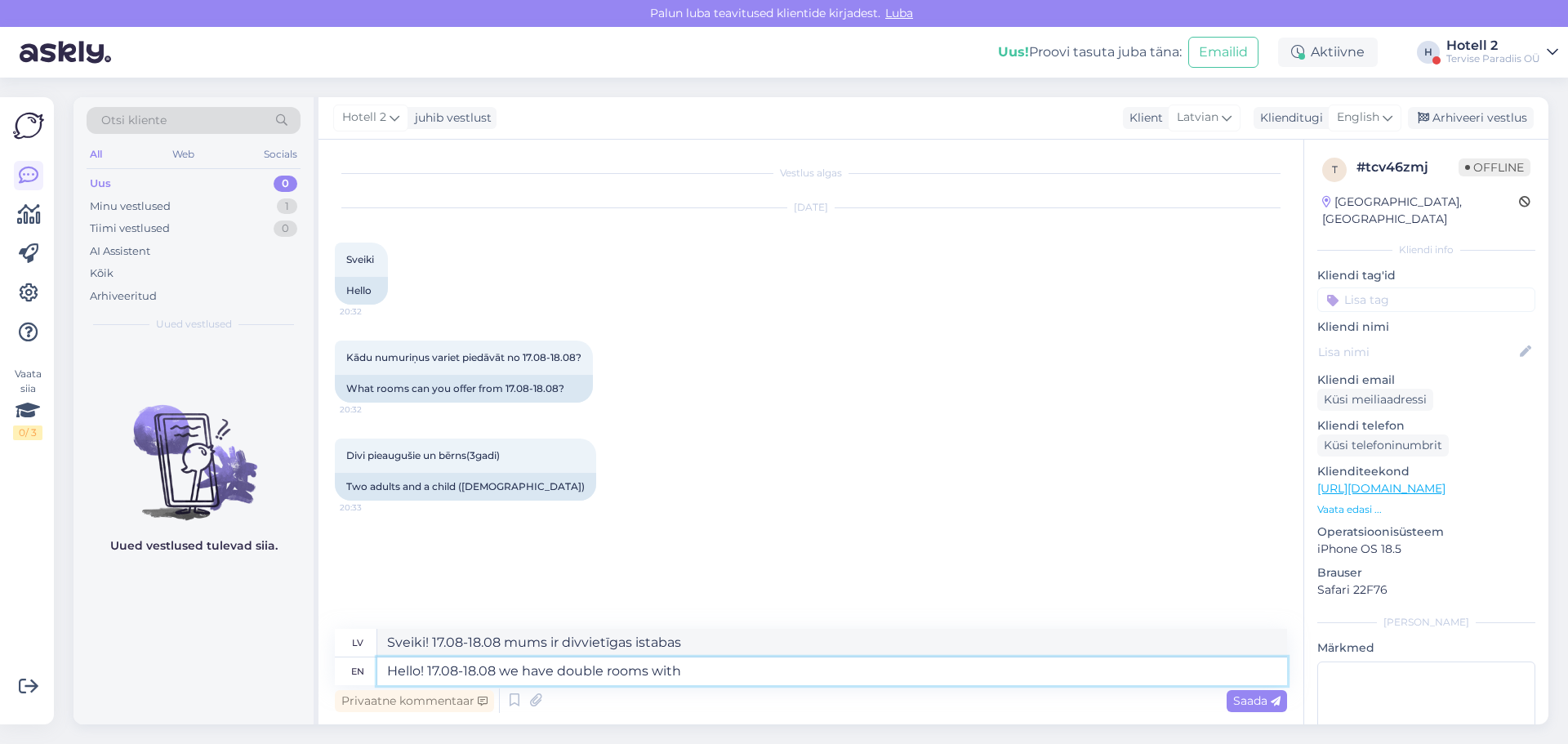
type textarea "Hello! 17.08-18.08 we have double rooms with"
type textarea "Sveiki! 17.08-18.08 mums ir divvietīgas istabas ar"
type textarea "Hello! 17.08-18.08 we have double rooms with a p"
type textarea "Sveiki! 17.08-18.08 mums ir divvietīgas istabas ar dzīvokli"
type textarea "Hello! 17.08-18.08 we have double rooms with a"
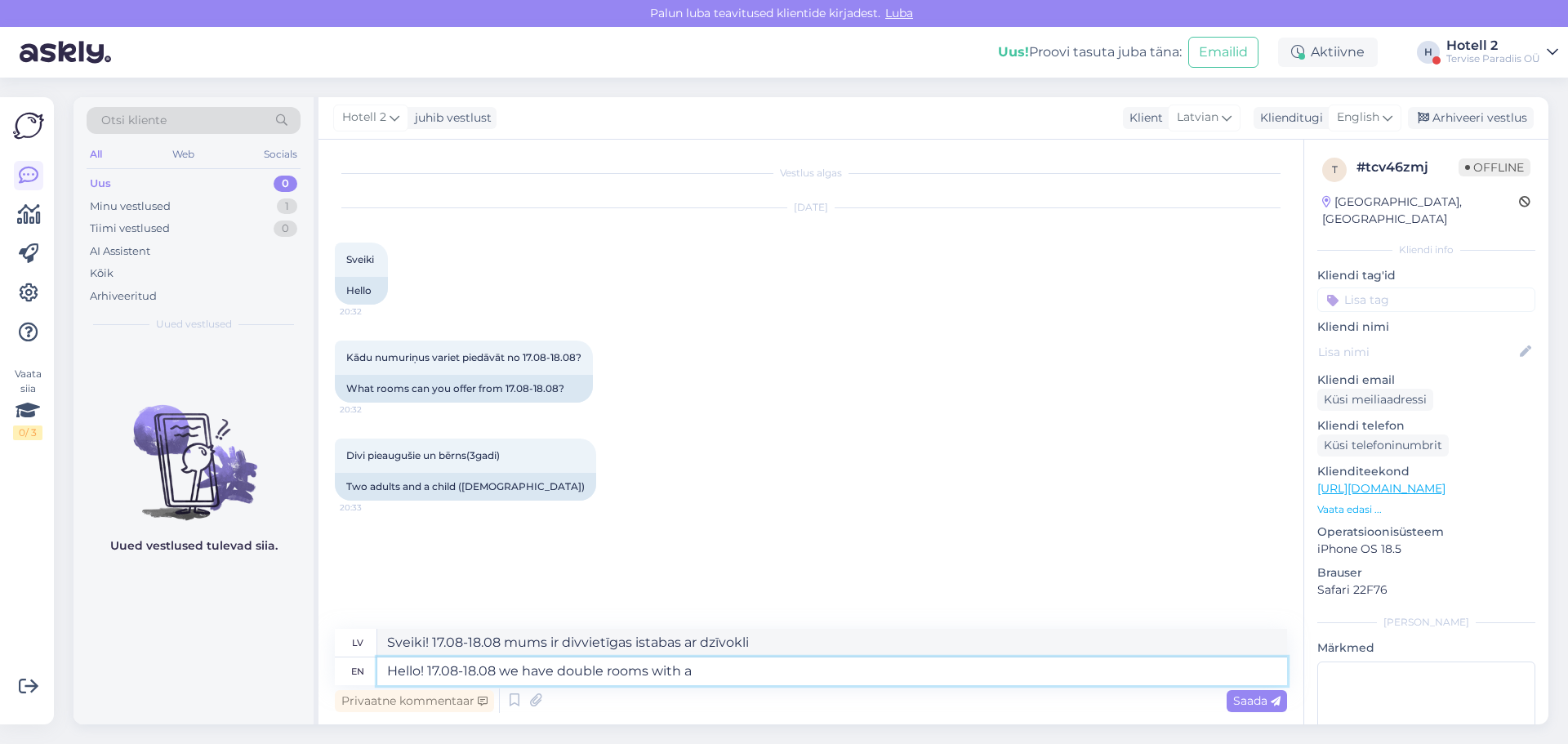
type textarea "Sveiki! 17.08-18.08 mums ir divvietīgas istabas ar"
type textarea "Hello! 17.08-18.08 we have double rooms"
type textarea "Sveiki! 17.08-18.08 mums ir divvietīgas istabas"
type textarea "Hello! 17.08-18.08 we have double room"
type textarea "Sveiki! 17.08-18.08 mums ir divvietīgs numurs"
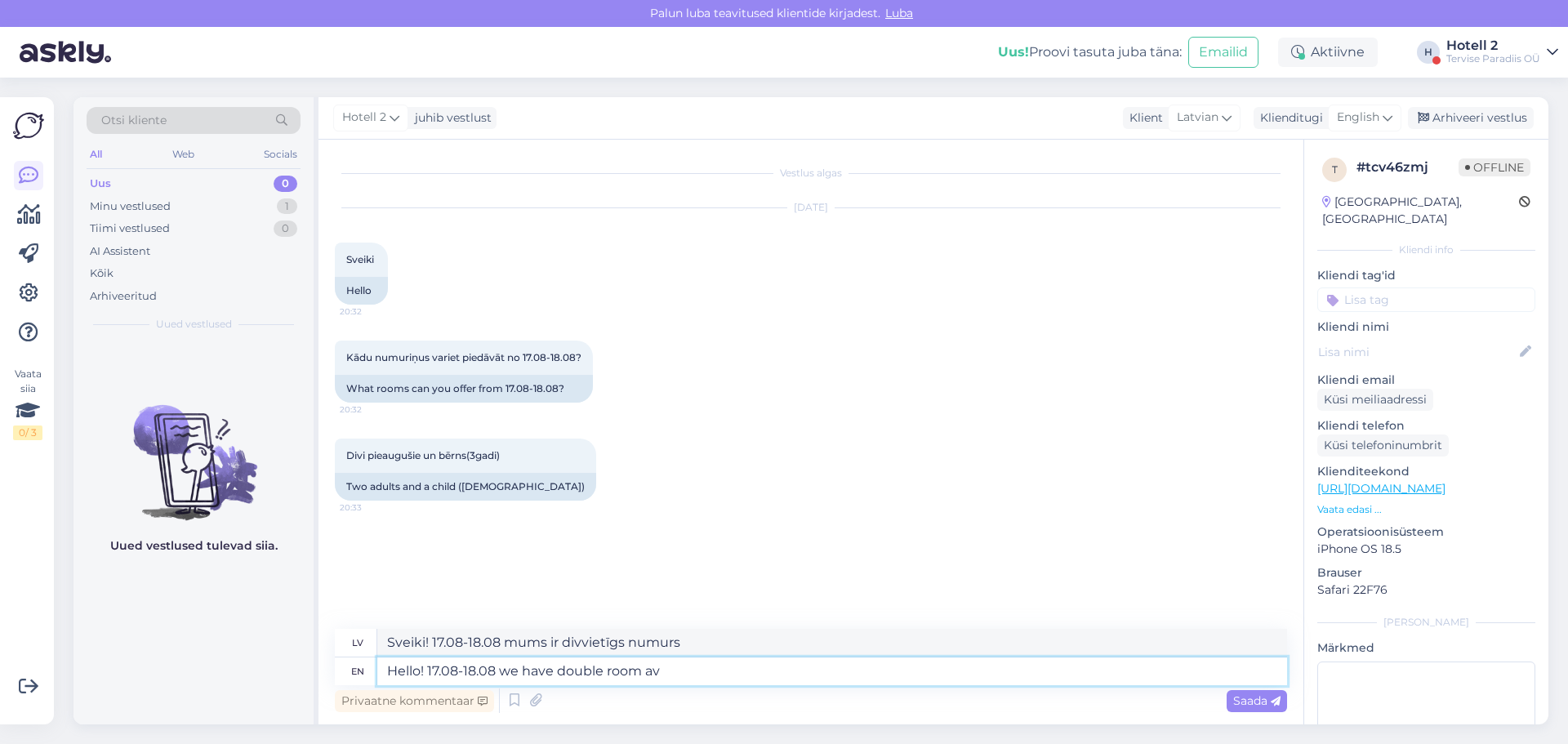
type textarea "Hello! 17.08-18.08 we have double room ava"
type textarea "Sveiki! 17.08-18.08 mums ir pieejami divvietīgi numuri."
type textarea "Hello! 17.08-18.08 we have double room availability"
type textarea "Sveiki! 17.08-18.08 mums ir pieejami divvietīgi numuri"
type textarea "Hello! 17.08-18.08 we have double room availability with t"
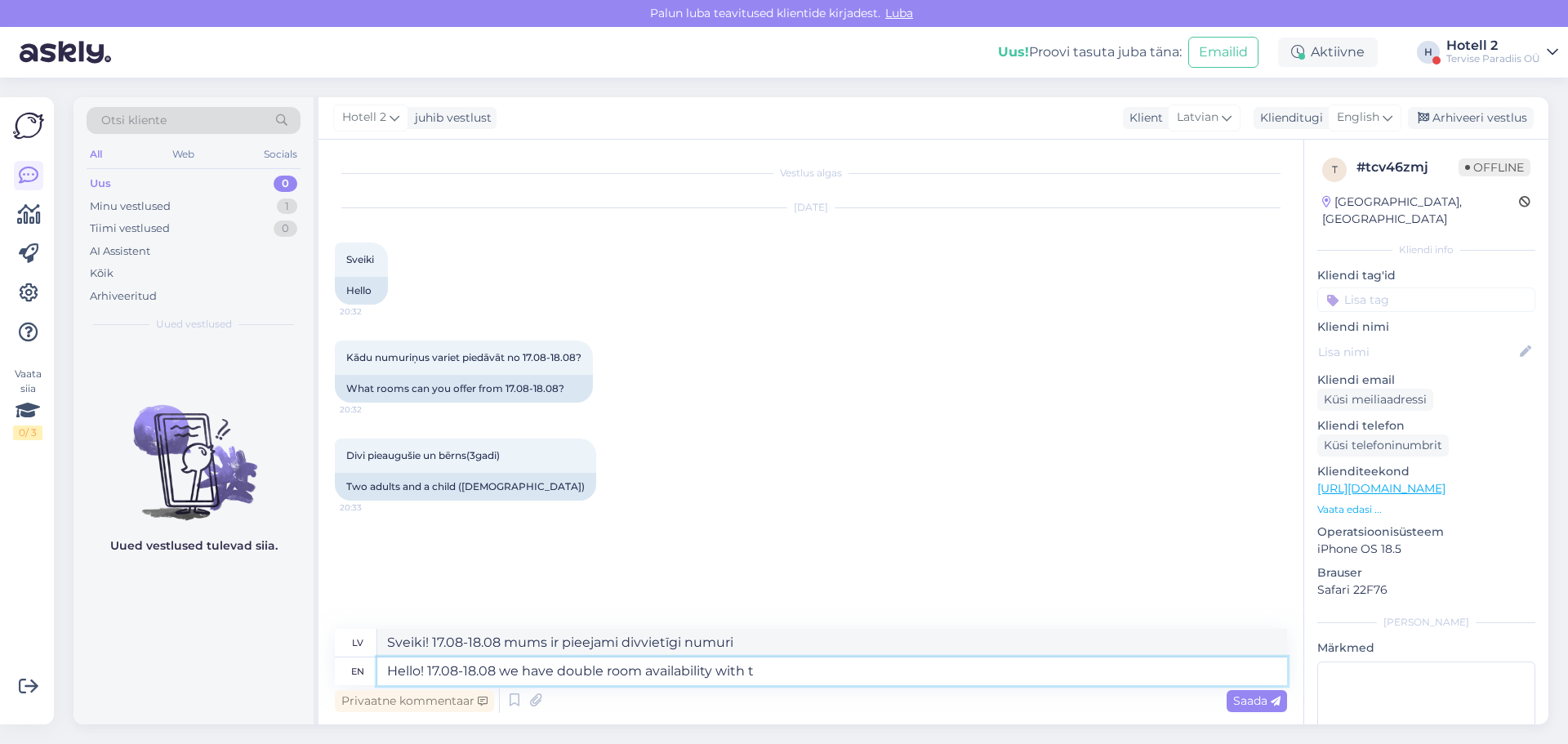
type textarea "Sveiki! 17.08-18.08 mums ir pieejami divvietīgi numuriņi ar"
type textarea "Hello! 17.08-18.08 we have double room availability with the possibility t"
type textarea "Sveiki! 17.08-18.08 mums ir pieejami divvietīgi numuri ar iespēju"
type textarea "Hello! 17.08-18.08 we have double room availability with the possibility to add…"
type textarea "Sveiki! 17.08-18.08 mums ir pieejami divvietīgi numuri ar iespēju pievienot vēl…"
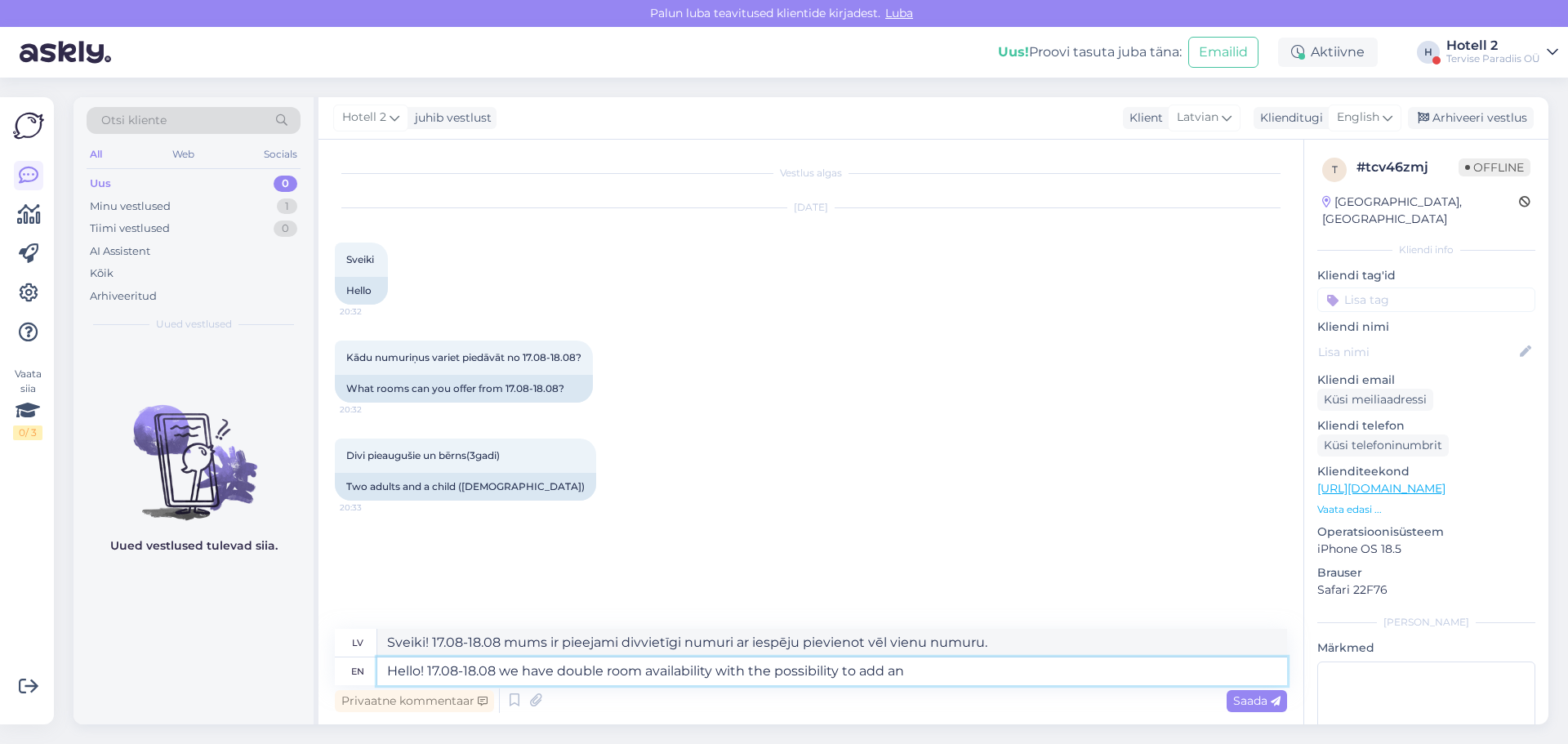
type textarea "Hello! 17.08-18.08 we have double room availability with the possibility to add…"
type textarea "Sveiki! 17.08-18.08 mums ir pieejami divvietīgi numuri ar iespēju pievienot vēl…"
type textarea "Hello! 17.08-18.08 we have double room availability with the possibility to add…"
type textarea "Sveiki! 17.08-18.08 mums ir pieejami divvietīgi numuri ar iespēju pievienot e-p…"
type textarea "Hello! 17.08-18.08 we have double room availability with the possibility to add…"
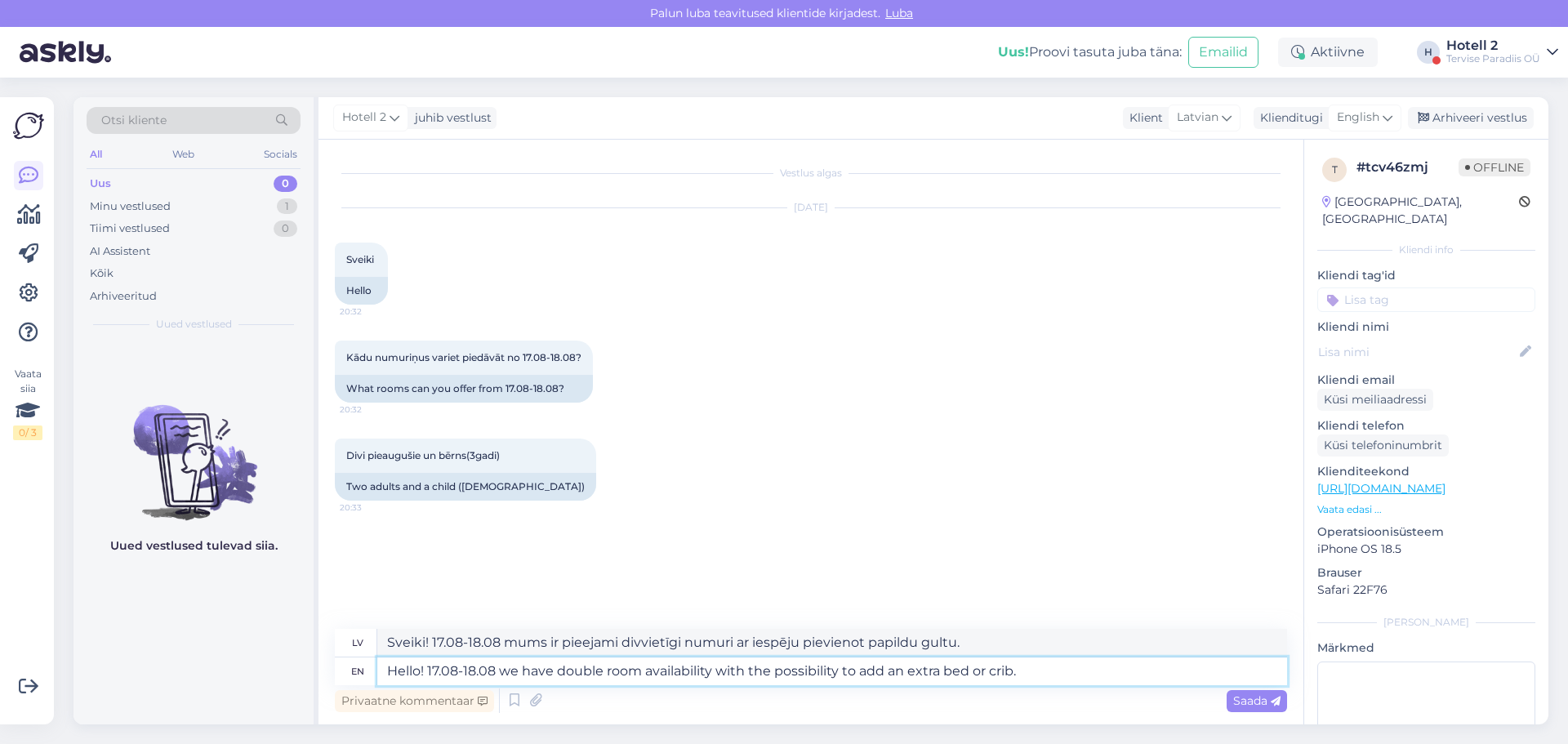
type textarea "Sveiki! 17.08-18.08 mums ir pieejami divvietīgi numuri ar iespēju pievienot pap…"
click at [1038, 682] on textarea "Hello! 17.08-18.08 we have double room availability with the possibility to add…" at bounding box center [832, 671] width 910 height 28
type textarea "Hello! 17.08-18.08 we have double room availability with the possibility to add…"
type textarea "Sveiki! 17.08-18.08 mums ir pieejami divvietīgi numuri ar iespēju pievienot pap…"
type textarea "Hello! 17.08-18.08 we have double room availability with the possibility to add…"
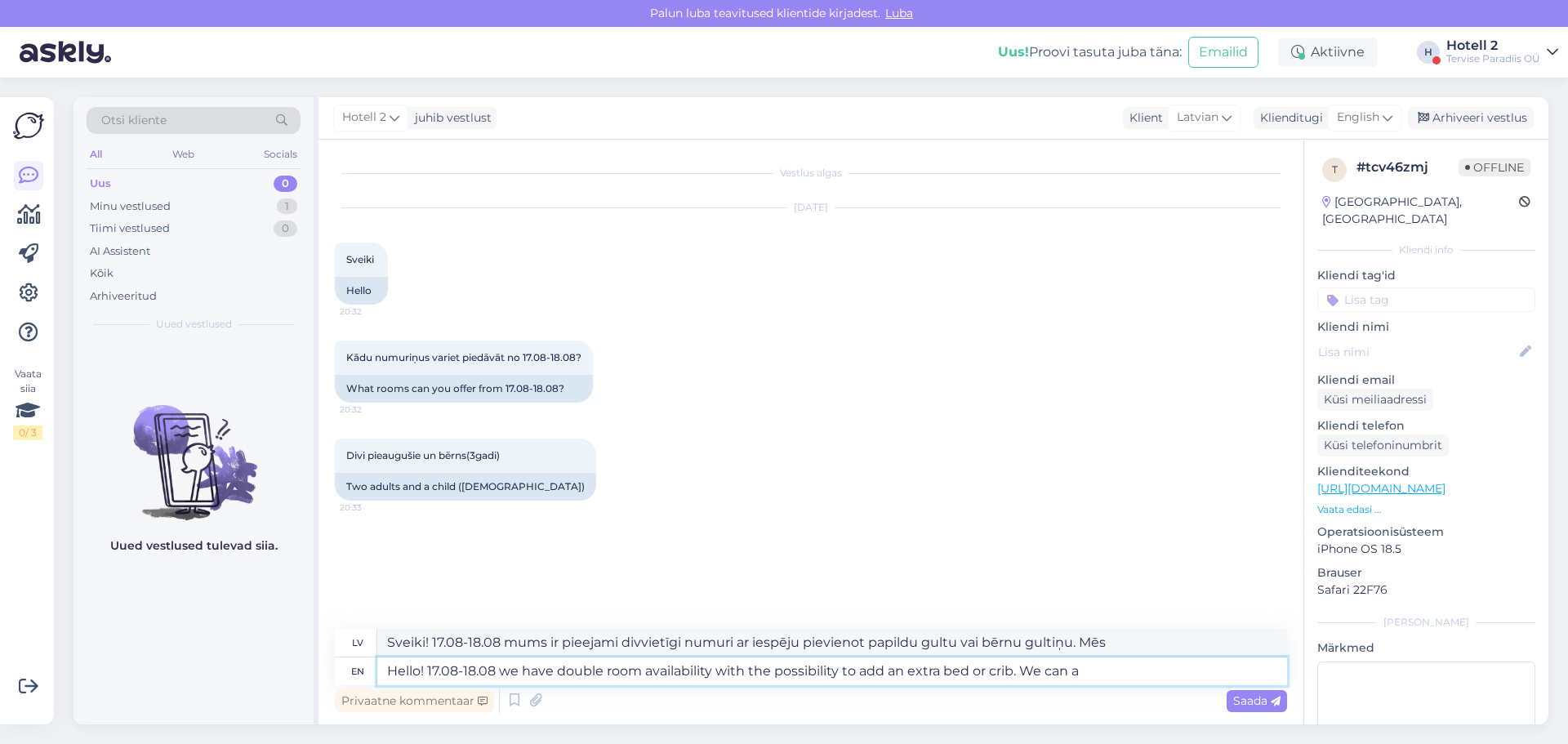
type textarea "Sveiki! 17.08-18.08 mums ir pieejami divvietīgi numuri ar iespēju pievienot pap…"
type textarea "Hello! 17.08-18.08 we have double room availability with the possibility to add…"
type textarea "Sveiki! 17.08-18.08 mums ir pieejami divvietīgi numuri ar iespēju pievienot pap…"
type textarea "Hello! 17.08-18.08 we have double room availability with the possibility to add…"
type textarea "Sveiki! 17.08-18.08 mums ir pieejami divvietīgi numuri ar iespēju pievienot pap…"
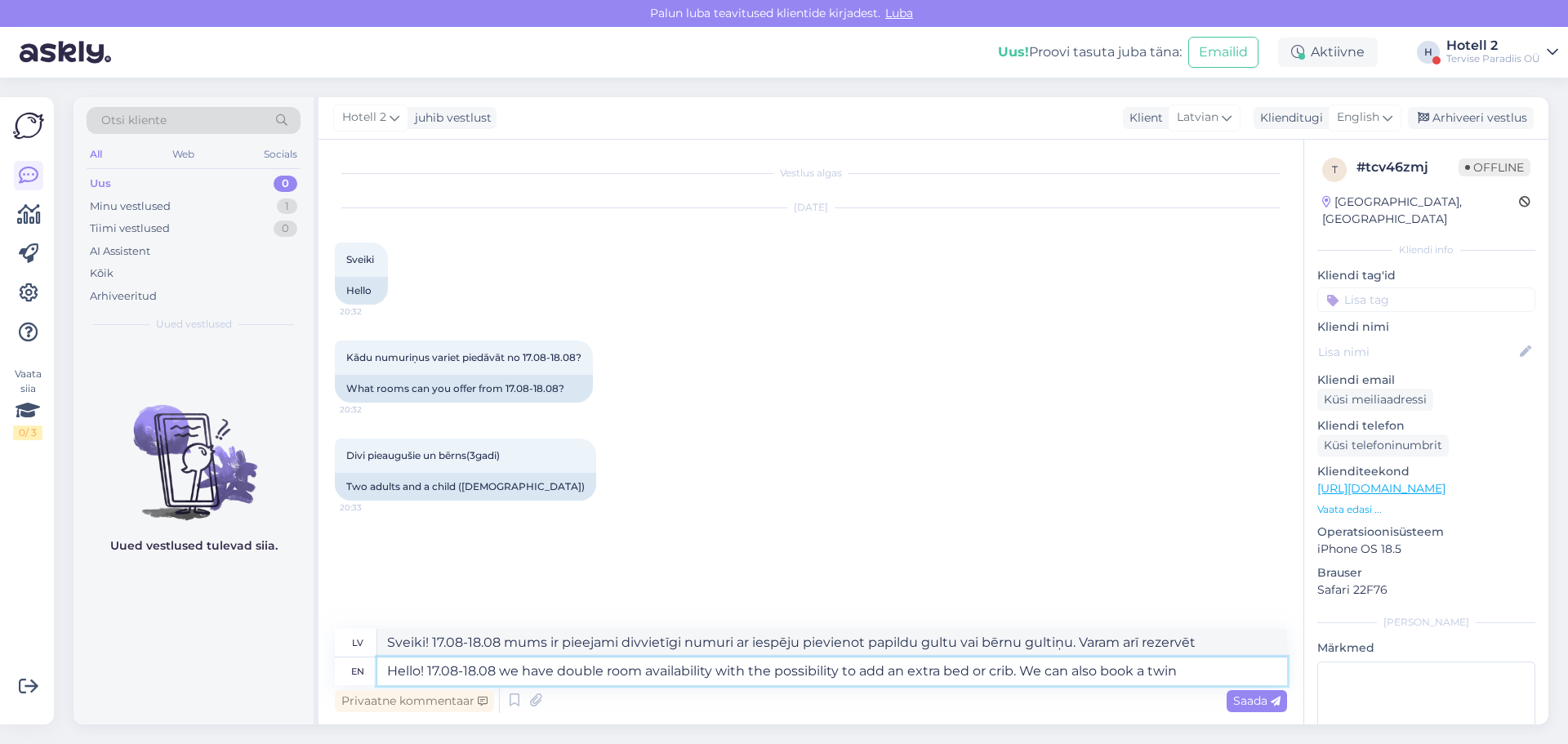
type textarea "Hello! 17.08-18.08 we have double room availability with the possibility to add…"
type textarea "Sveiki! 17.08-18.08 mums ir pieejami divvietīgi numuri ar iespēju pievienot pap…"
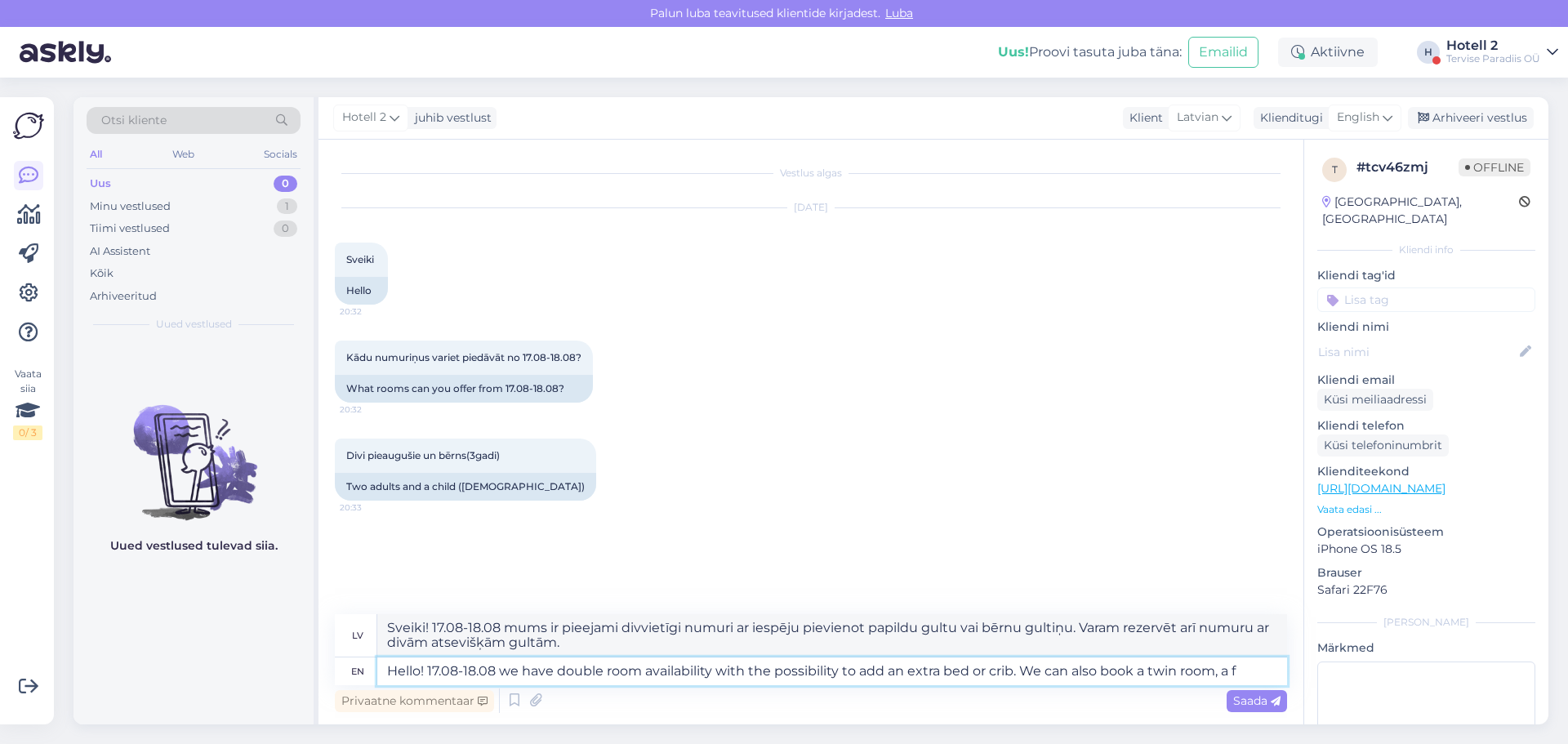
type textarea "Hello! 17.08-18.08 we have double room availability with the possibility to add…"
type textarea "Sveiki! 17.08-18.08 mums ir pieejami divvietīgi numuri ar iespēju pievienot pap…"
type textarea "Hello! 17.08-18.08 we have double room availability with the possibility to add…"
type textarea "Sveiki! 17.08-18.08 mums ir pieejami divvietīgi numuri ar iespēju pievienot pap…"
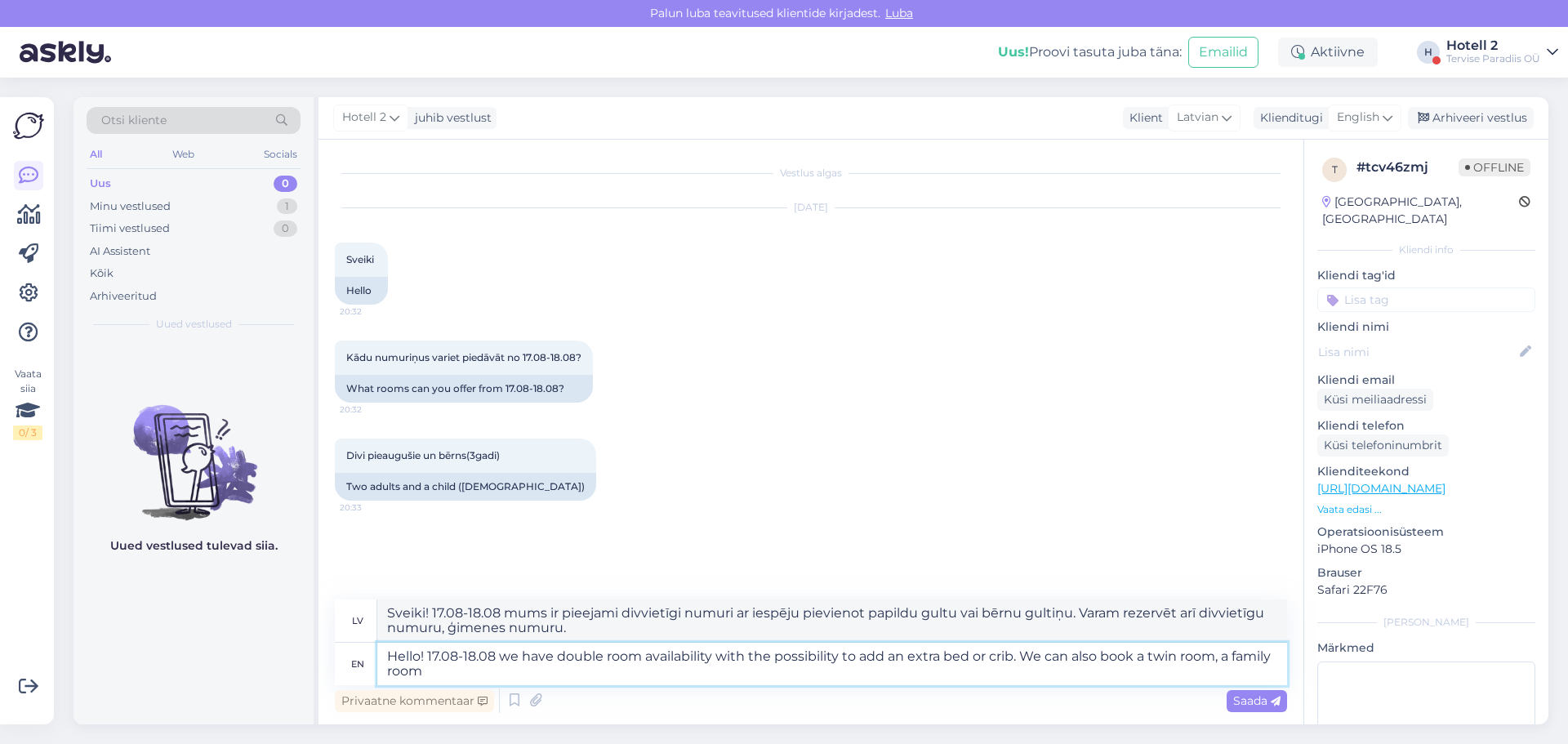
type textarea "Hello! 17.08-18.08 we have double room availability with the possibility to add…"
type textarea "Sveiki! 17.08-18.08 mums ir pieejami divvietīgi numuri ar iespēju pievienot pap…"
type textarea "Hello! 17.08-18.08 we have double room availability with the possibility to add…"
type textarea "Sveiki! 17.08-18.08 mums ir pieejami divvietīgi numuri ar iespēju pievienot pap…"
type textarea "Hello! 17.08-18.08 we have double room availability with the possibility to add…"
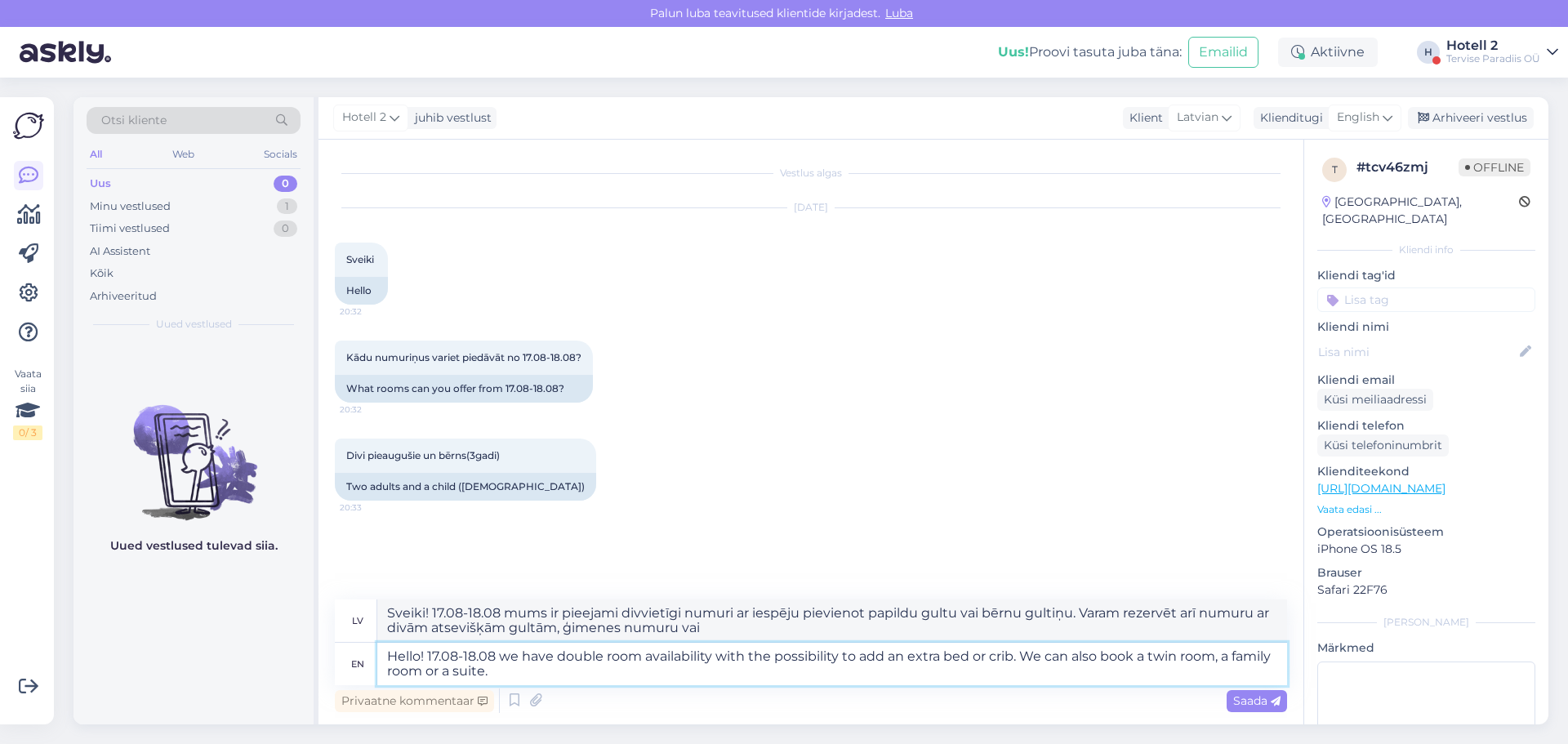
type textarea "Sveiki! 17.08-18.08 mums ir pieejami divvietīgi numuri ar iespēju pievienot pap…"
type textarea "Hello! 17.08-18.08 we have double room availability with the possibility to add…"
drag, startPoint x: 812, startPoint y: 629, endPoint x: 347, endPoint y: 566, distance: 469.2
click at [347, 566] on div "Vestlus algas [DATE] Sveiki 20:32 Hello Kādu numuriņus variet piedāvāt no 17.08…" at bounding box center [811, 432] width 985 height 585
click at [1243, 701] on span "Saada" at bounding box center [1257, 701] width 48 height 15
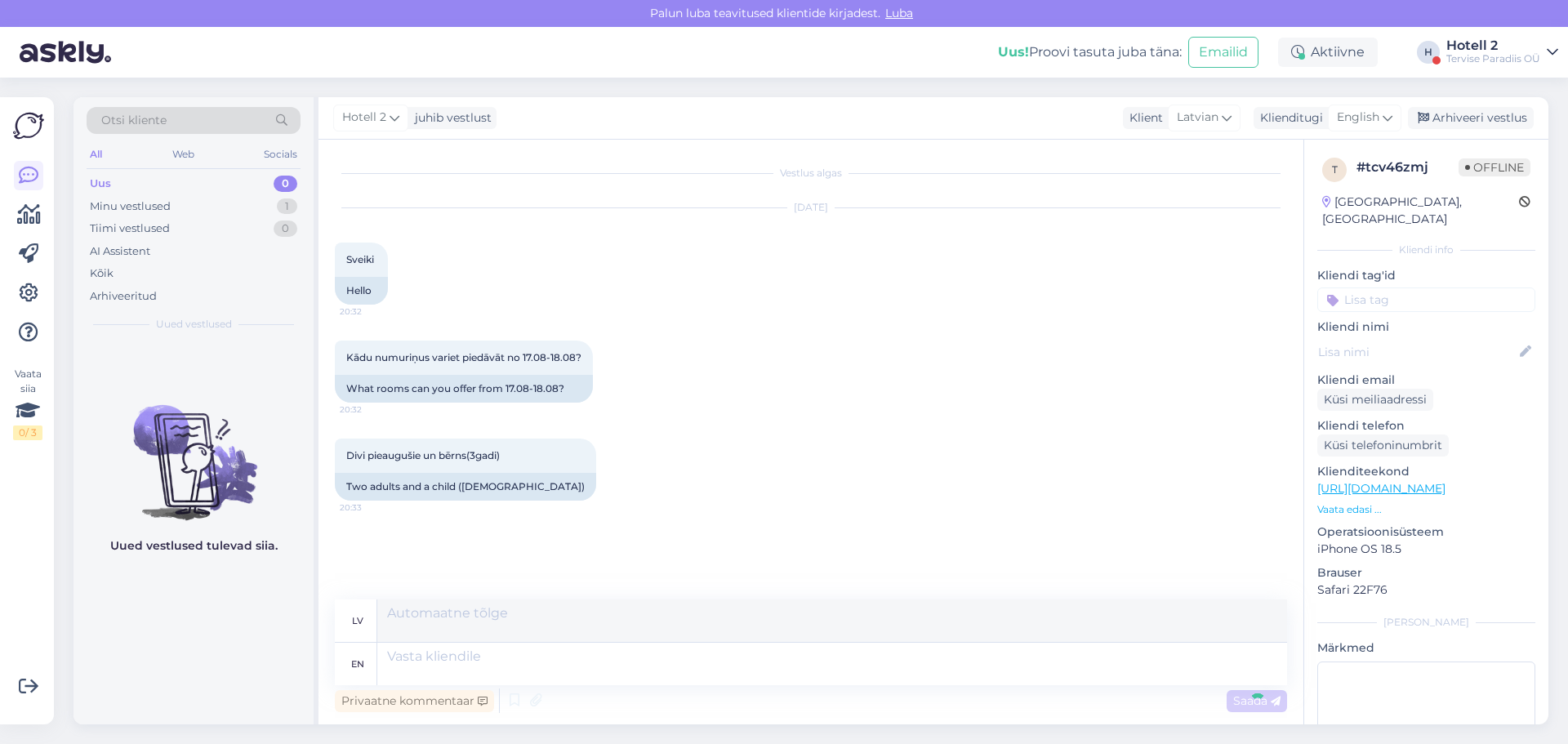
scroll to position [76, 0]
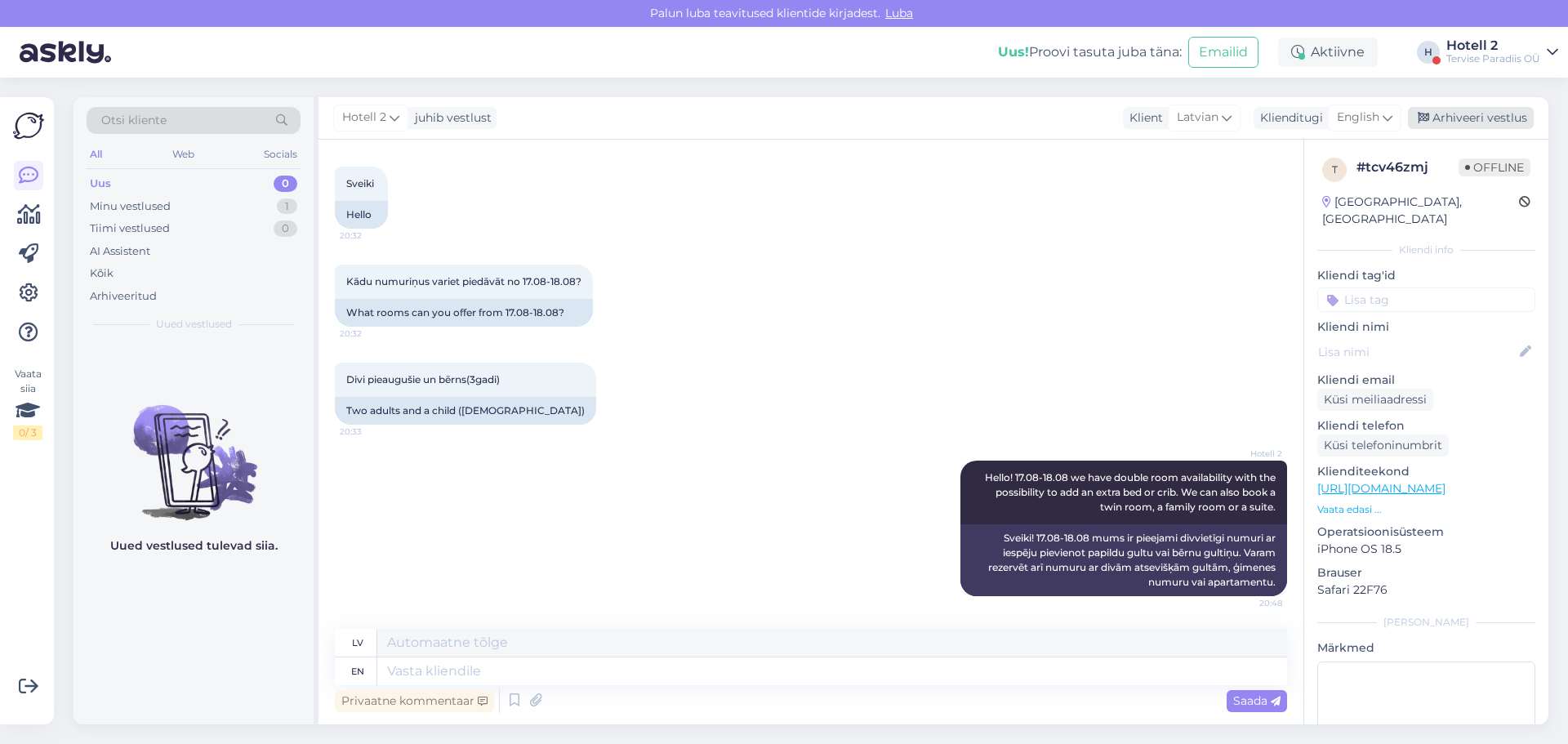
click at [1489, 118] on div "Arhiveeri vestlus" at bounding box center [1471, 118] width 126 height 22
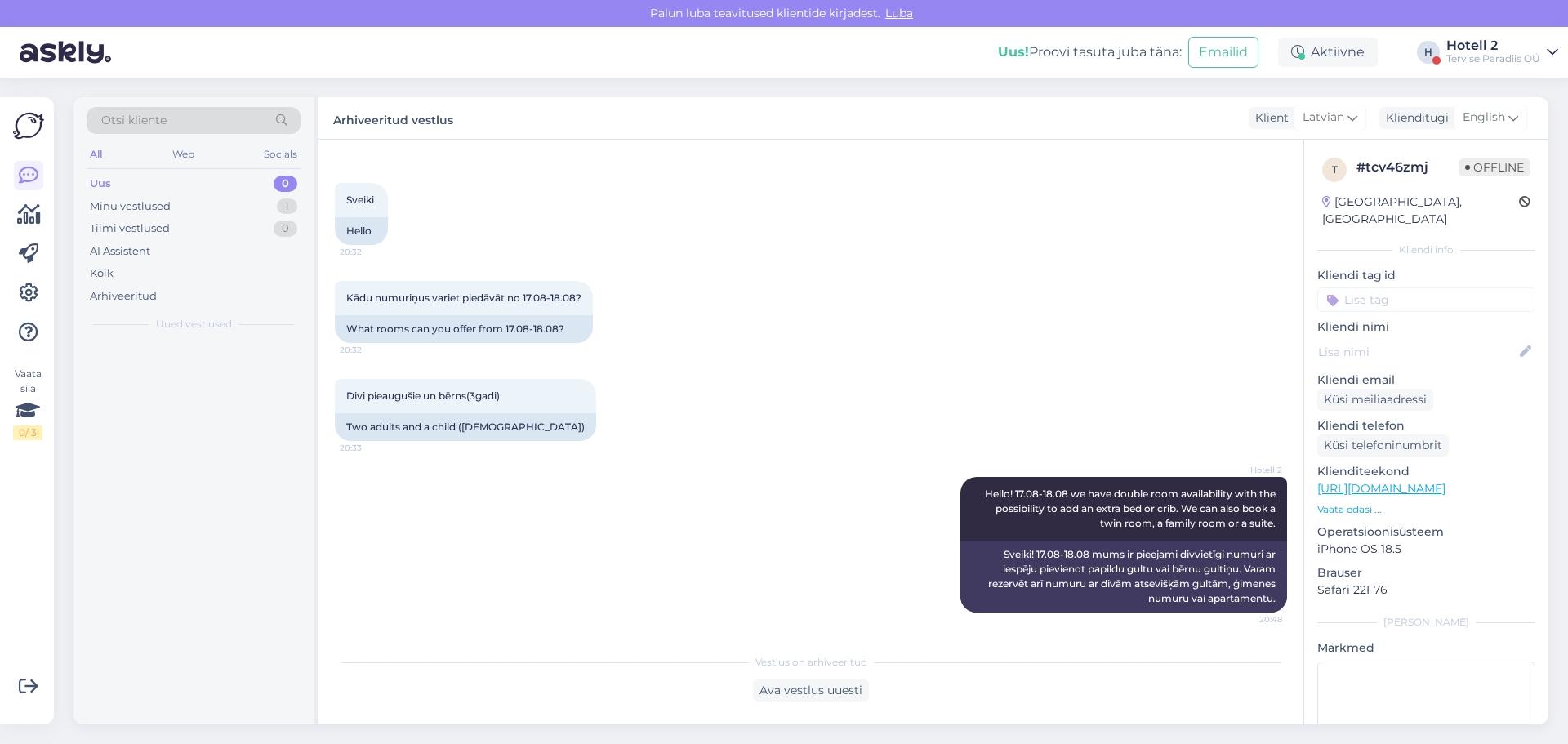
scroll to position [59, 0]
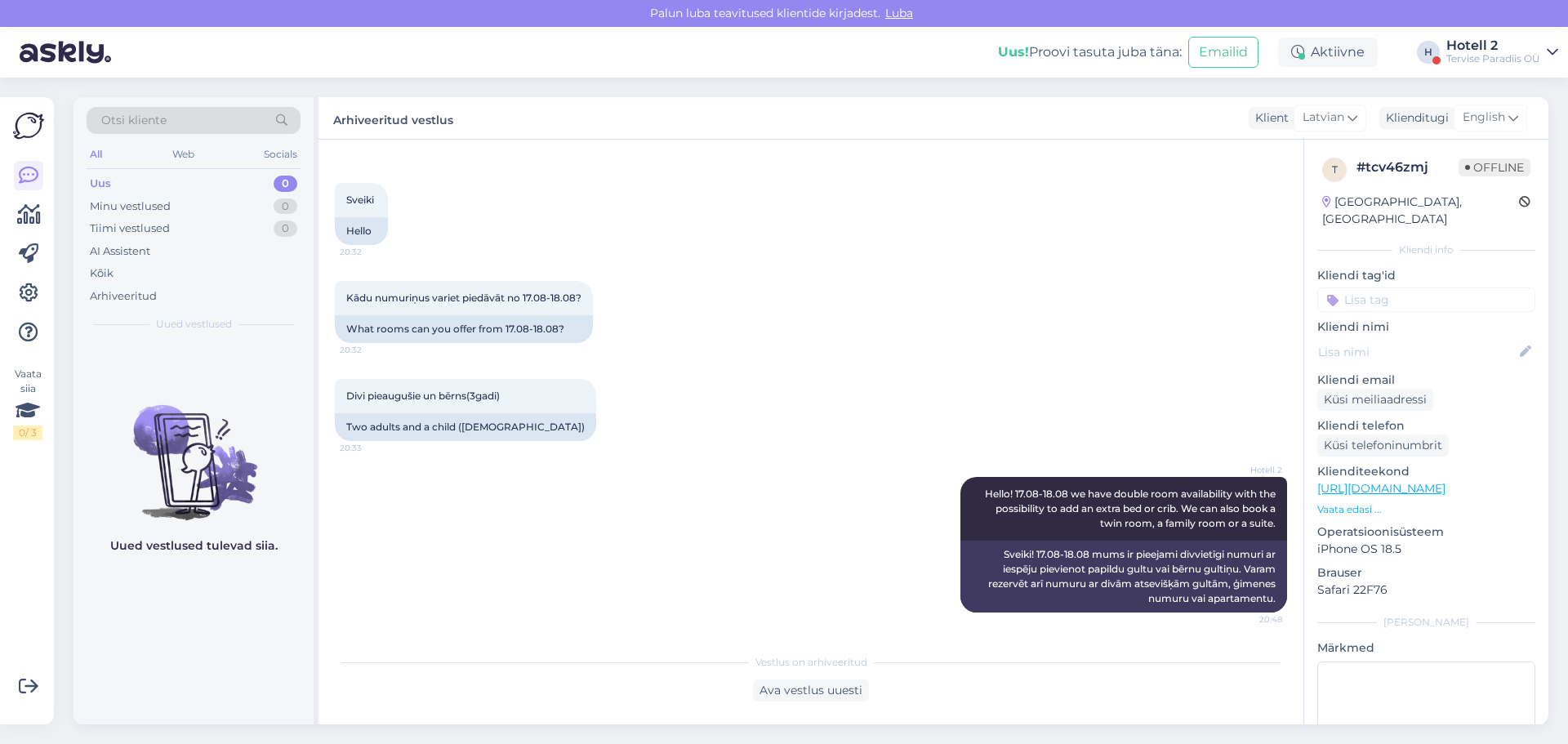
click at [158, 186] on div "Uus 0" at bounding box center [194, 183] width 214 height 23
